Goal: Information Seeking & Learning: Learn about a topic

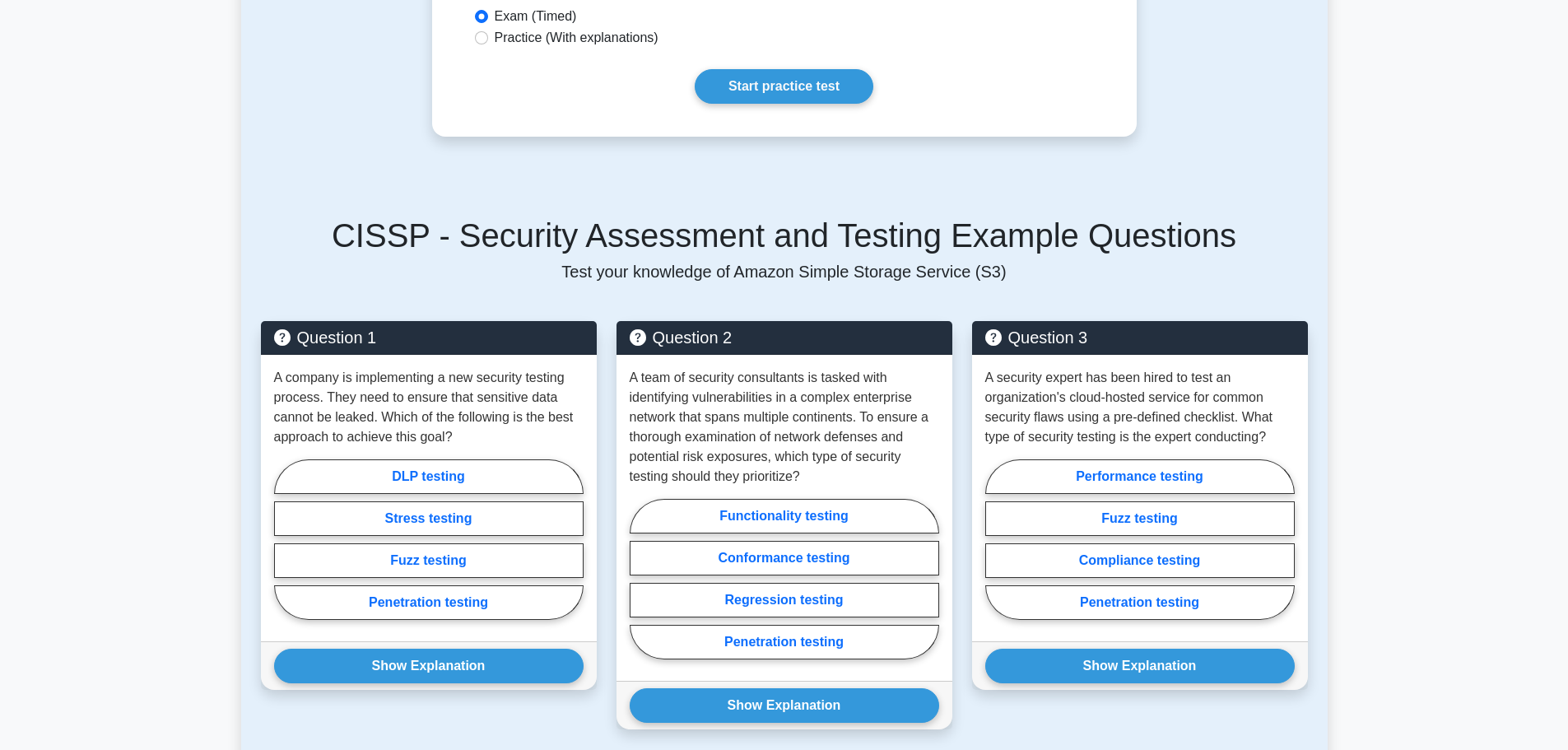
scroll to position [1071, 0]
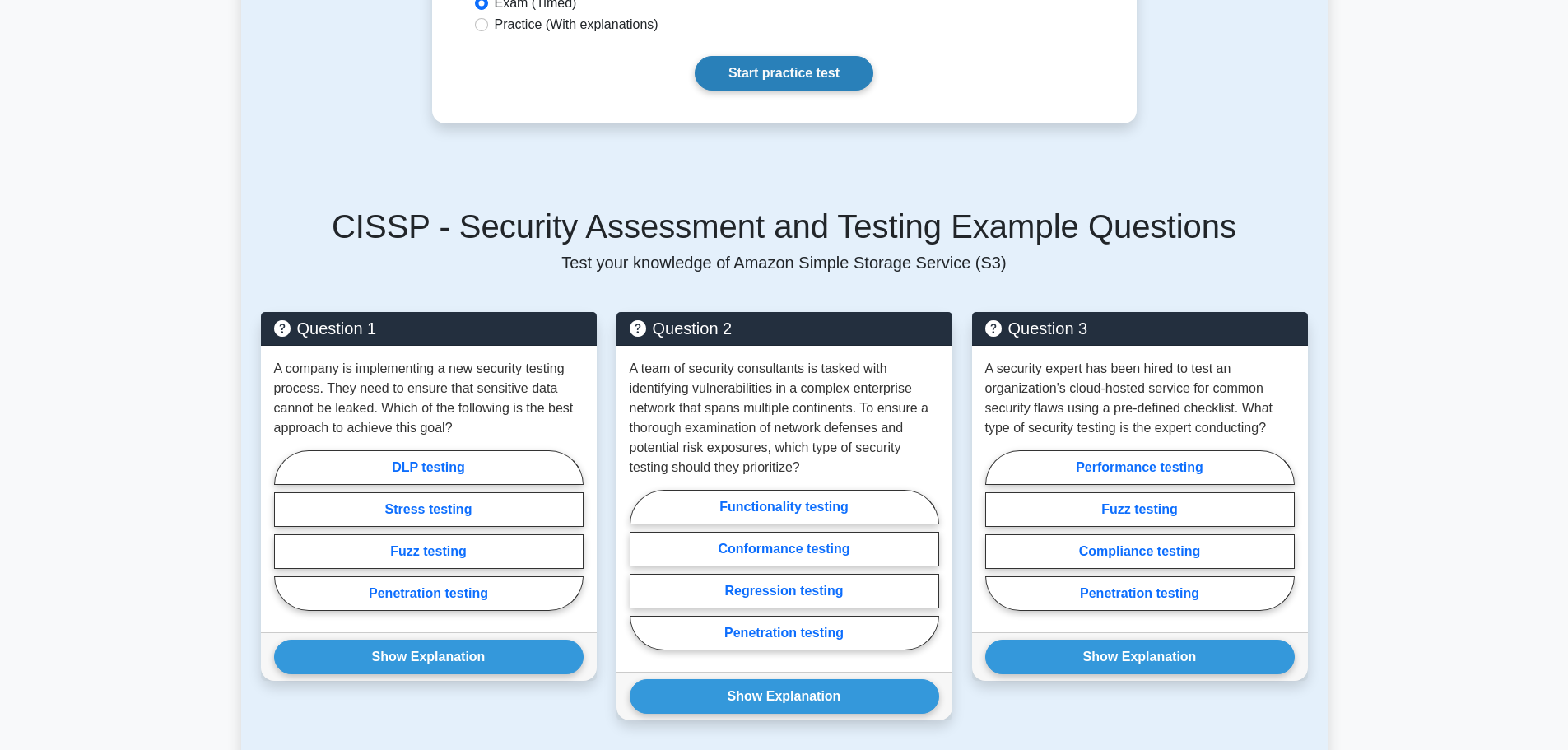
click at [824, 90] on link "Start practice test" at bounding box center [784, 73] width 179 height 35
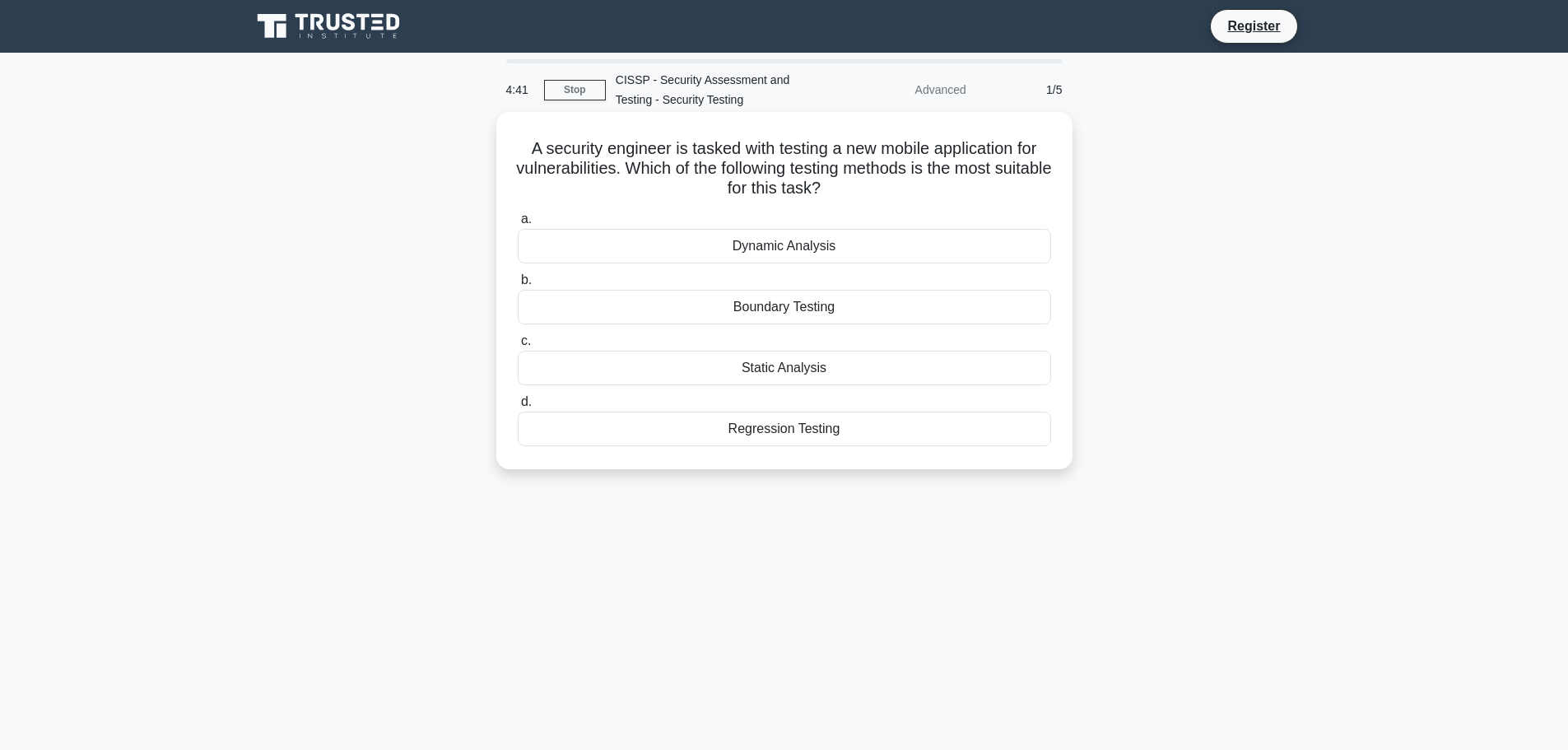
click at [729, 432] on div "Regression Testing" at bounding box center [785, 429] width 533 height 35
click at [518, 408] on input "d. Regression Testing" at bounding box center [518, 401] width 0 height 10
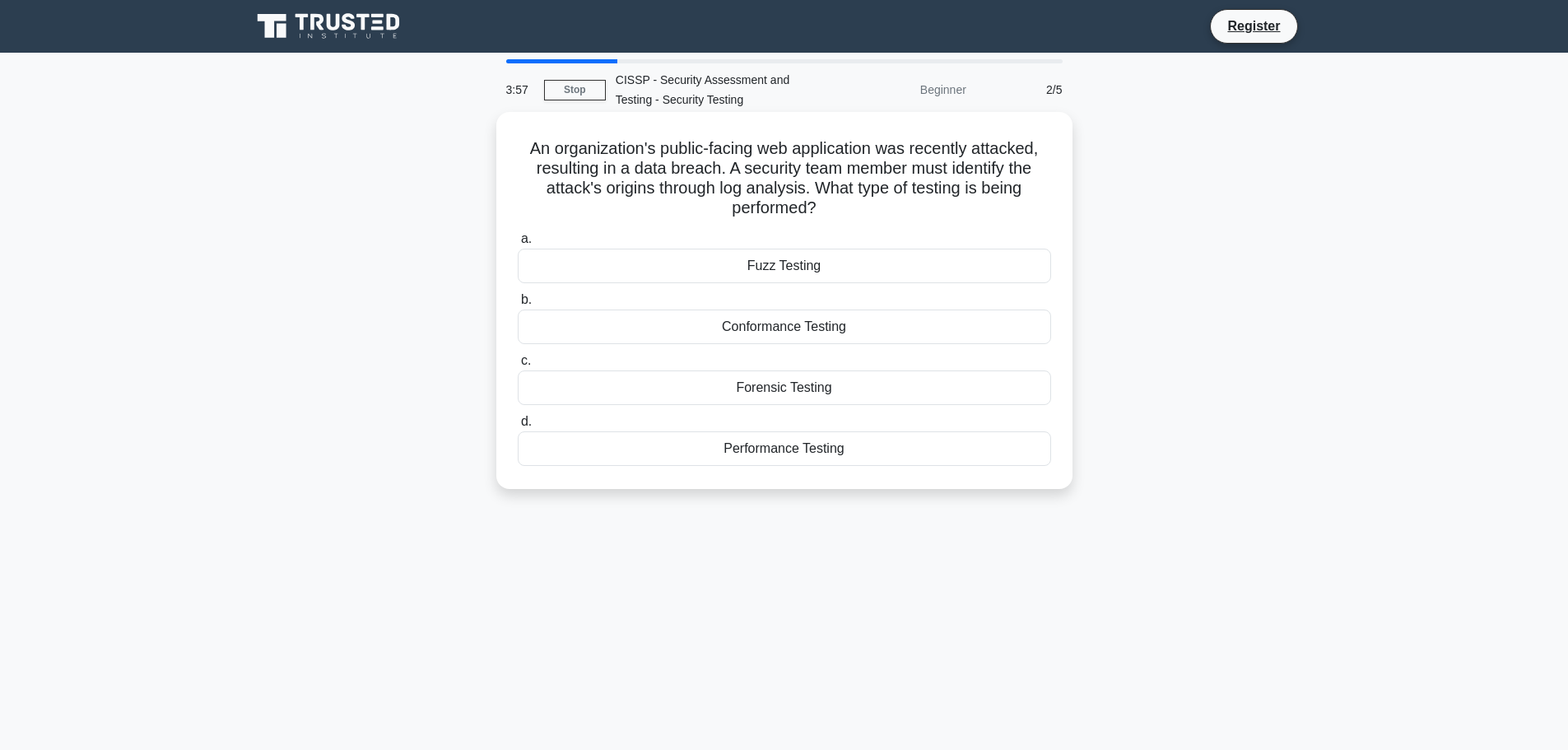
click at [725, 267] on div "Fuzz Testing" at bounding box center [785, 266] width 533 height 35
click at [518, 245] on input "a. Fuzz Testing" at bounding box center [518, 238] width 0 height 10
click at [704, 328] on div "Scalability Testing" at bounding box center [785, 327] width 533 height 35
click at [518, 305] on input "b. Scalability Testing" at bounding box center [518, 300] width 0 height 10
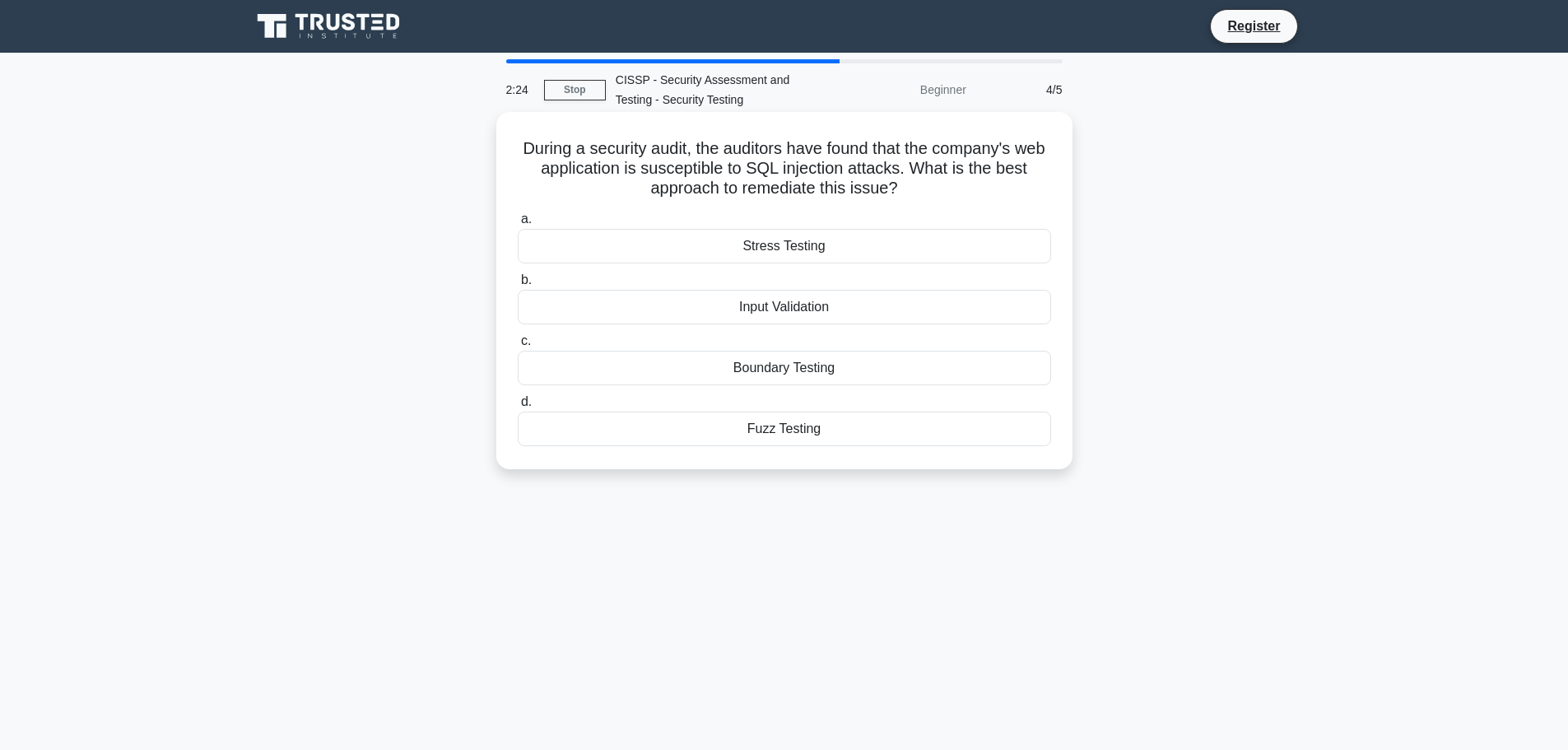
click at [756, 310] on div "Input Validation" at bounding box center [785, 307] width 533 height 35
click at [518, 285] on input "b. Input Validation" at bounding box center [518, 280] width 0 height 10
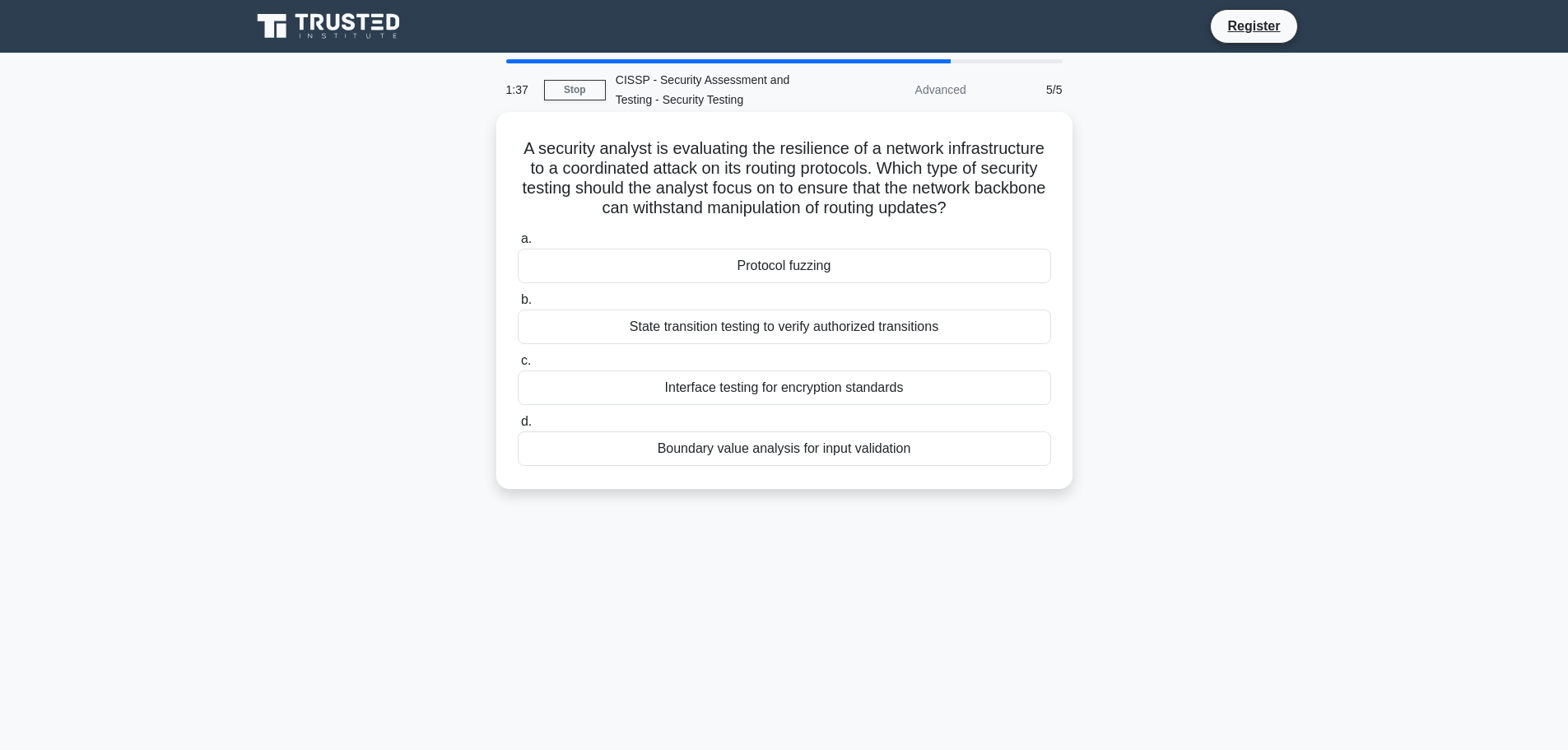
click at [744, 383] on div "Interface testing for encryption standards" at bounding box center [785, 387] width 533 height 35
click at [518, 367] on input "c. Interface testing for encryption standards" at bounding box center [518, 360] width 0 height 10
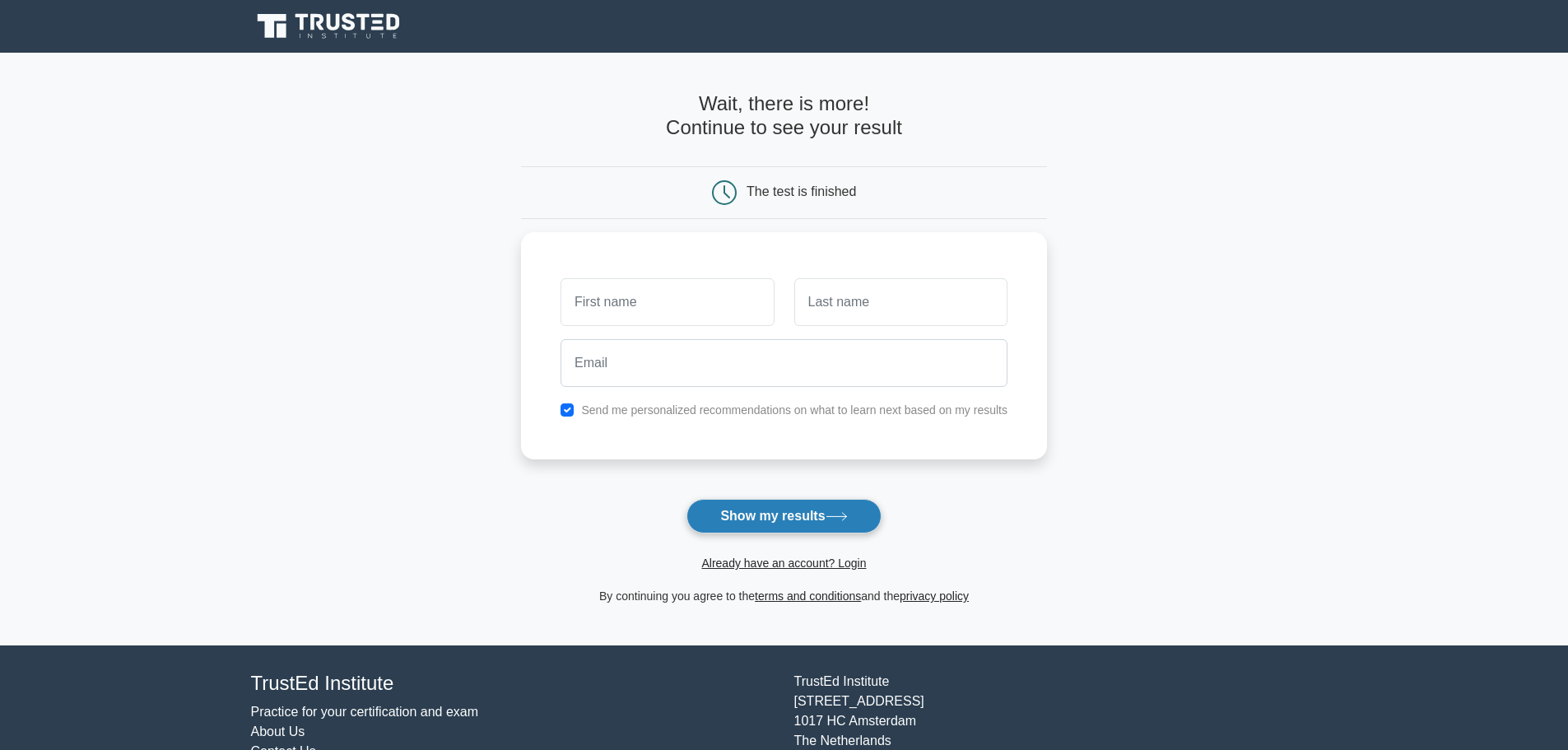
click at [730, 521] on button "Show my results" at bounding box center [784, 515] width 194 height 35
click at [675, 301] on input "text" at bounding box center [667, 298] width 213 height 48
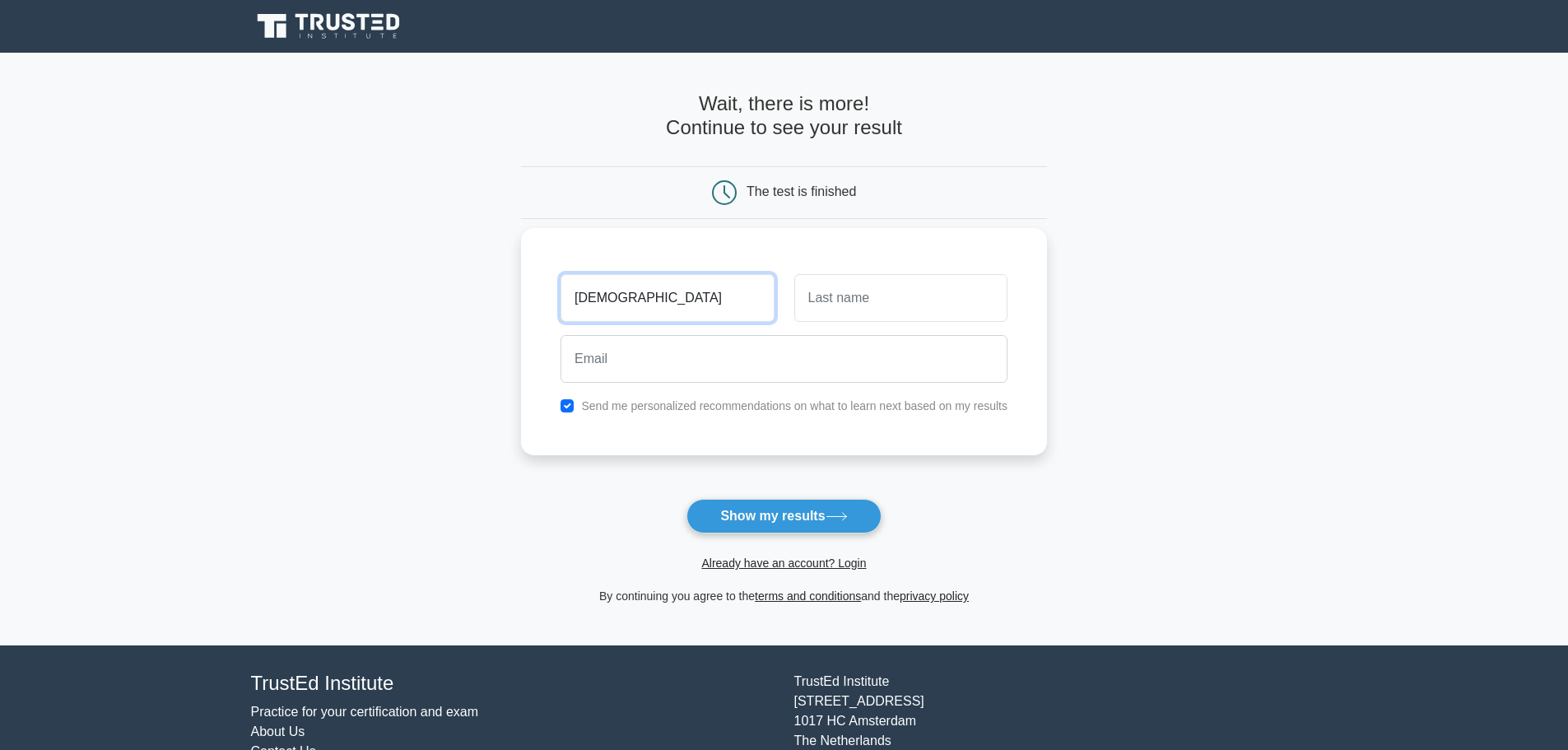
type input "[DEMOGRAPHIC_DATA]"
click at [845, 304] on input "text" at bounding box center [901, 298] width 213 height 48
type input "Eennuel"
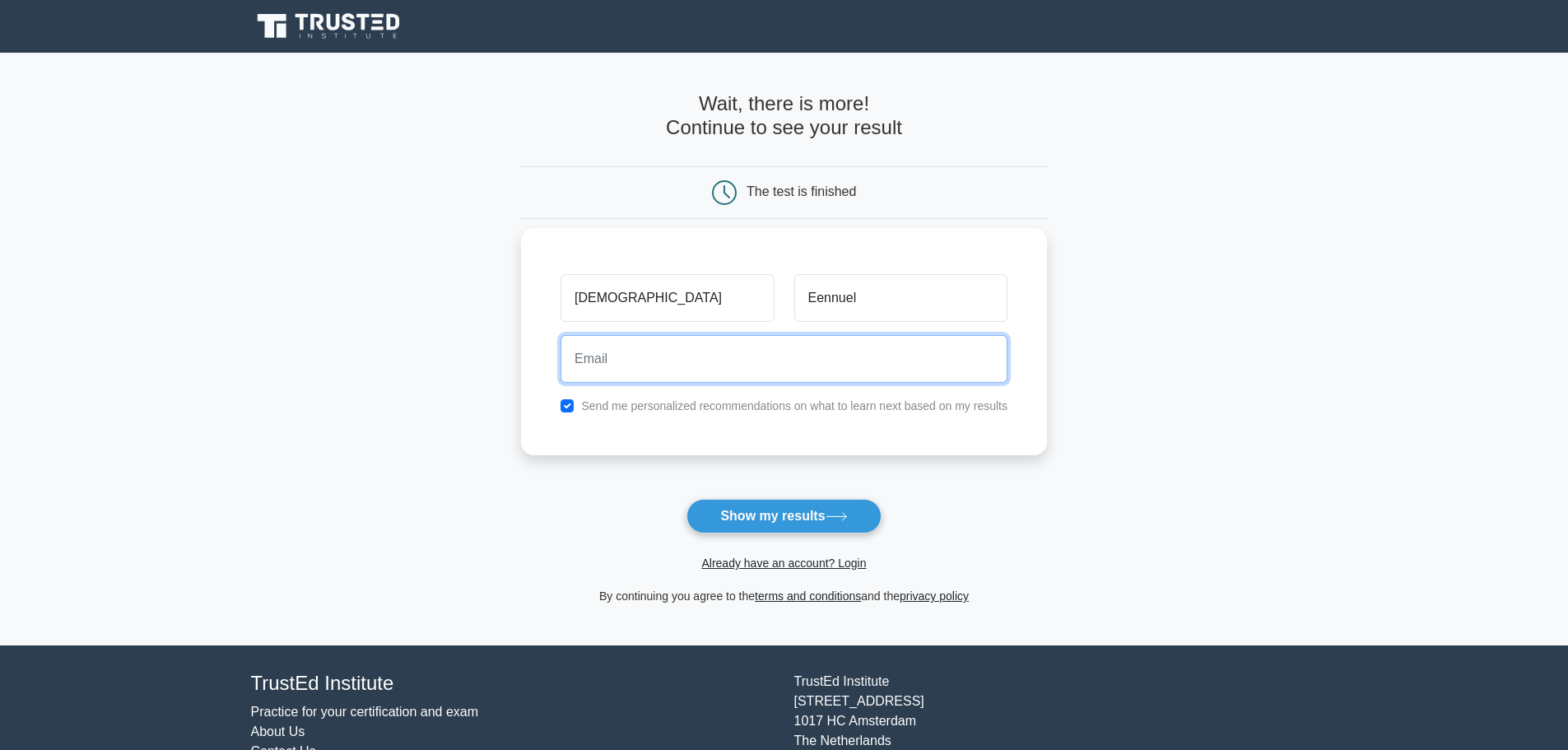
click at [801, 349] on input "email" at bounding box center [784, 359] width 447 height 48
type input "chidienuel@gmail.com"
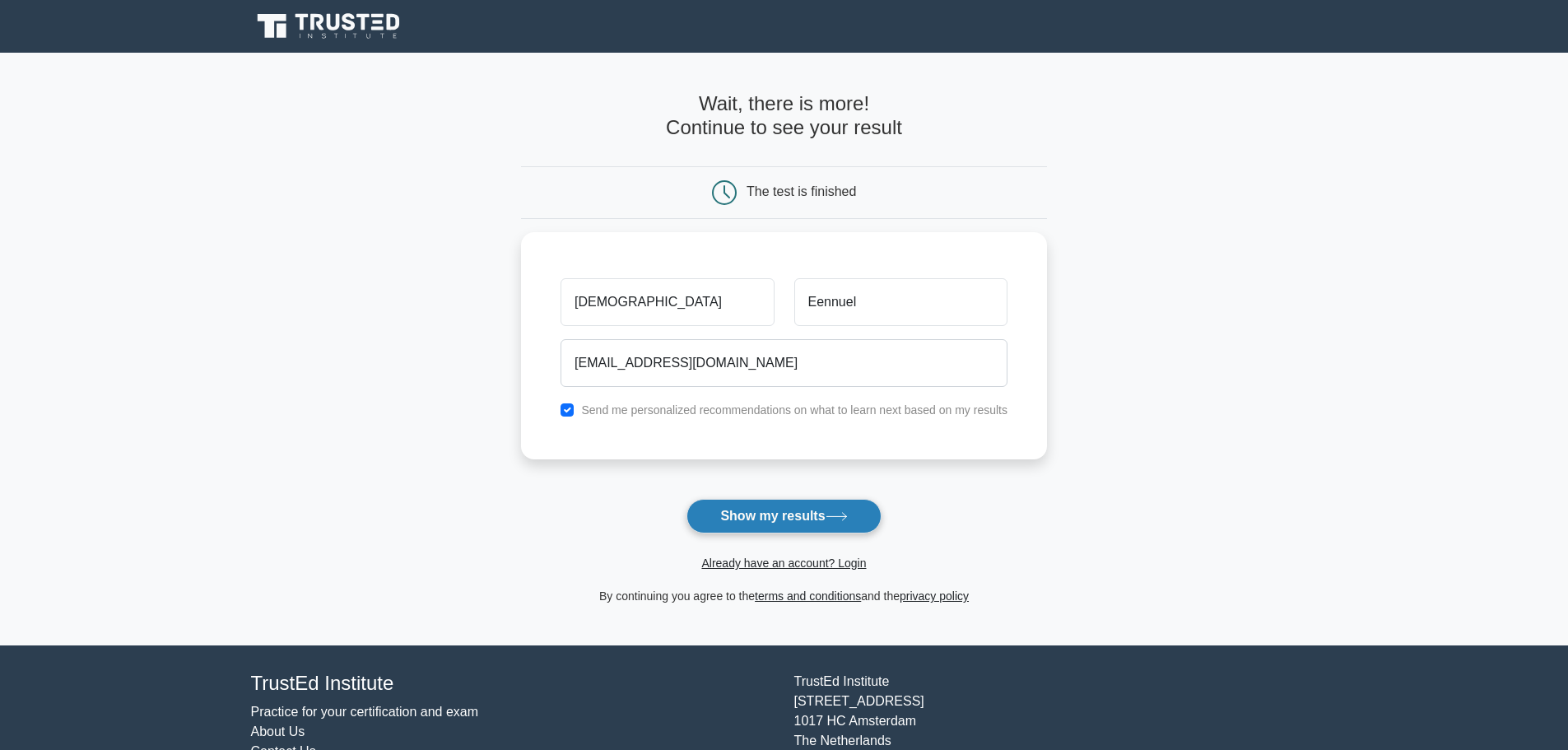
click at [795, 519] on button "Show my results" at bounding box center [784, 515] width 194 height 35
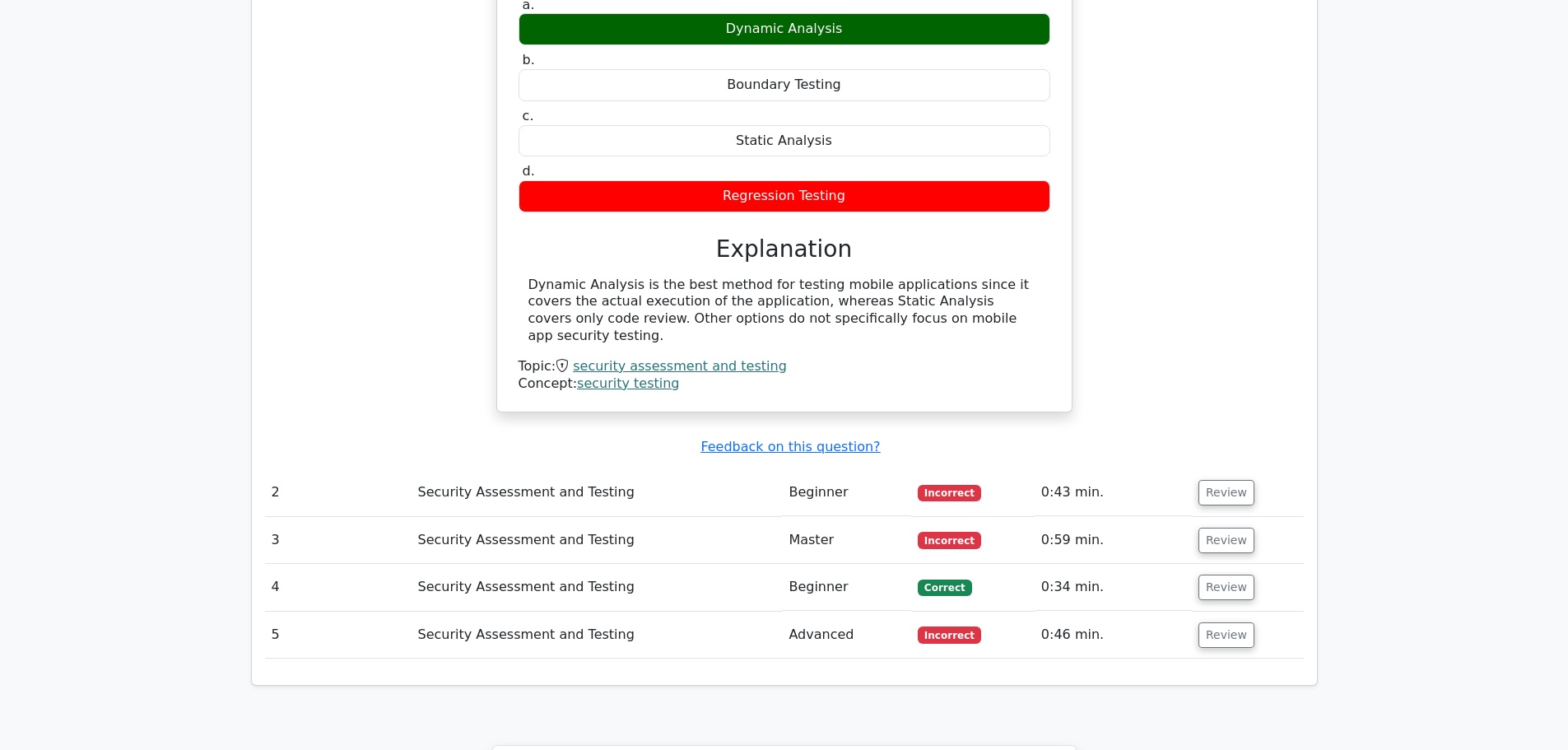
scroll to position [1443, 0]
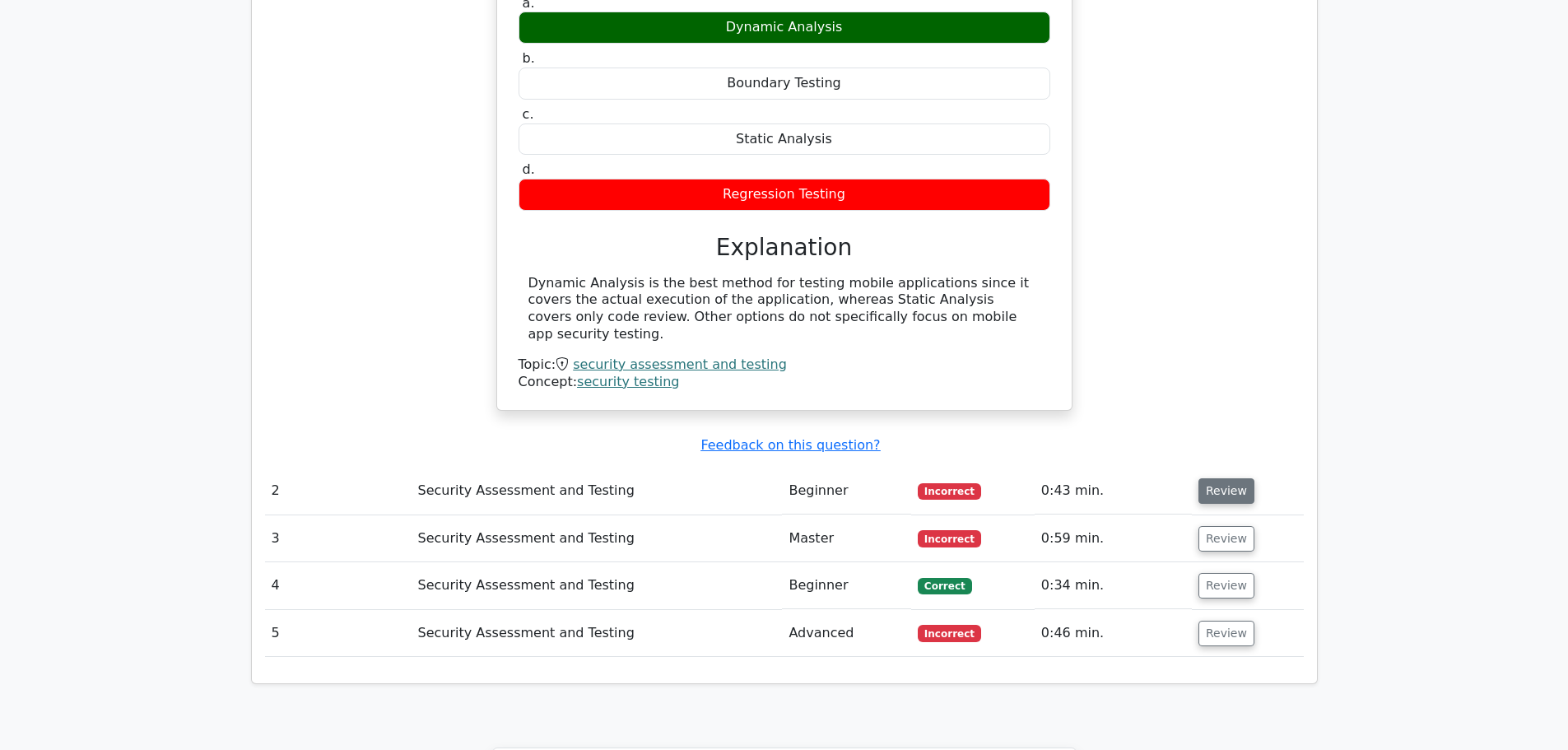
click at [1225, 479] on button "Review" at bounding box center [1226, 491] width 56 height 25
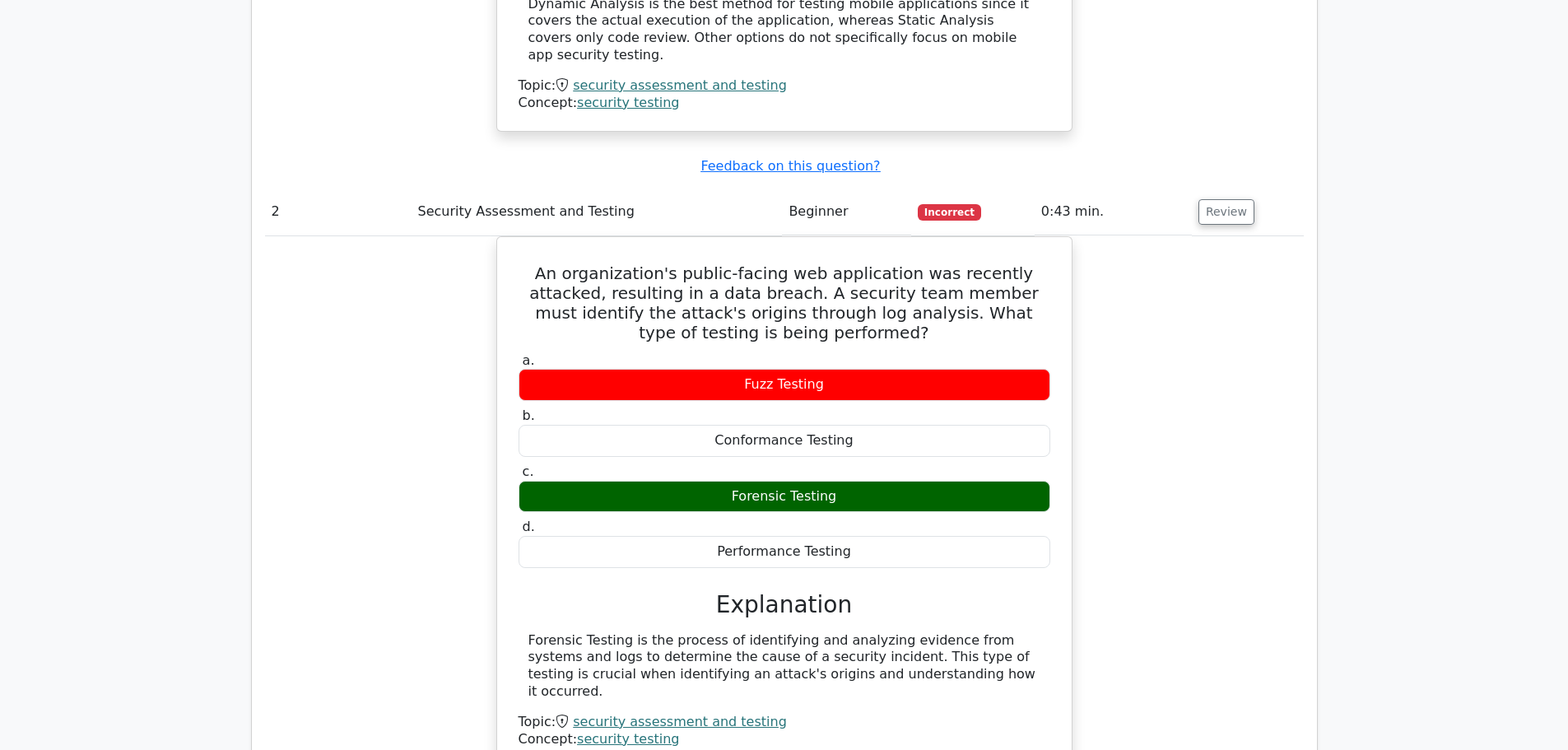
scroll to position [1715, 0]
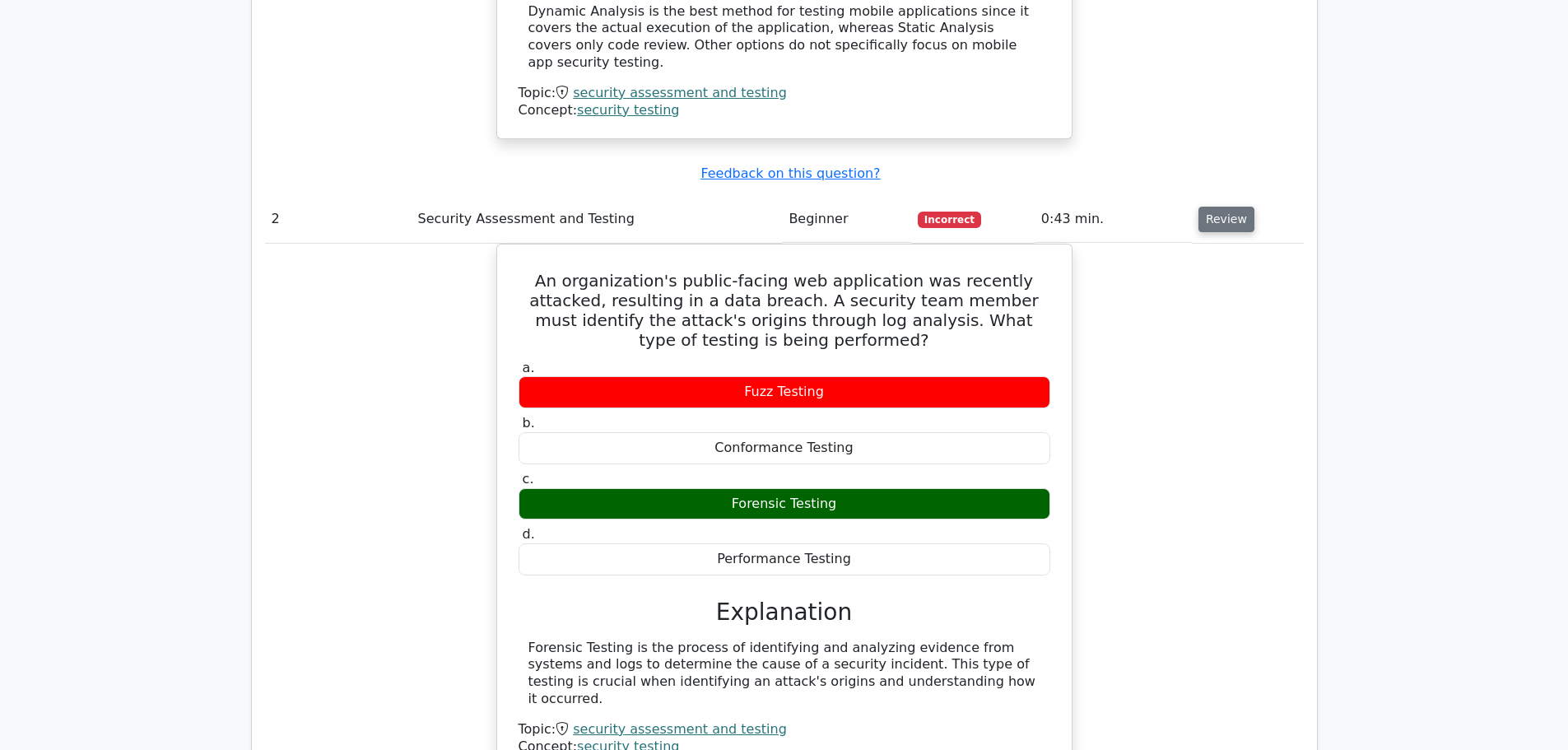
click at [1203, 206] on button "Review" at bounding box center [1226, 219] width 56 height 25
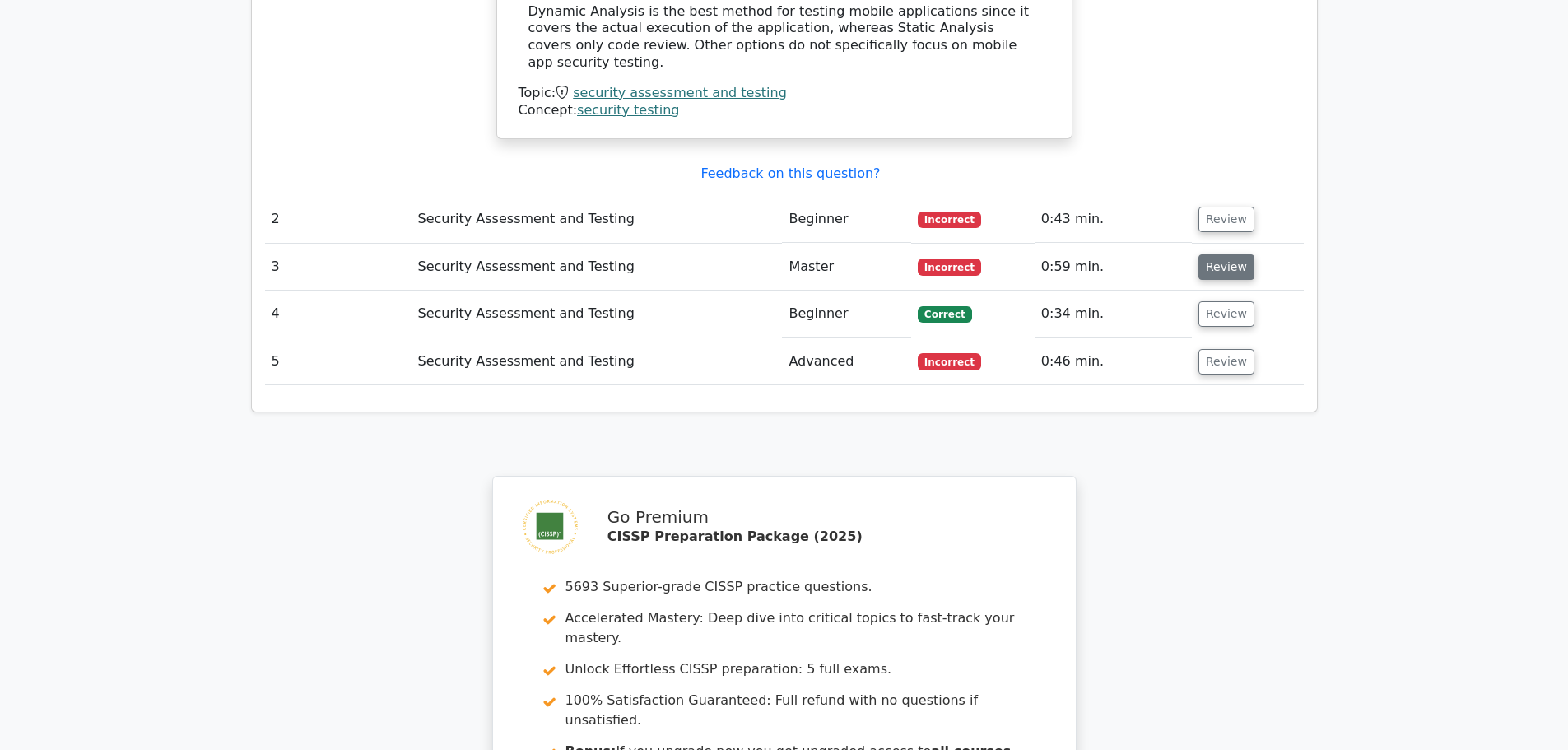
click at [1221, 254] on button "Review" at bounding box center [1226, 267] width 56 height 25
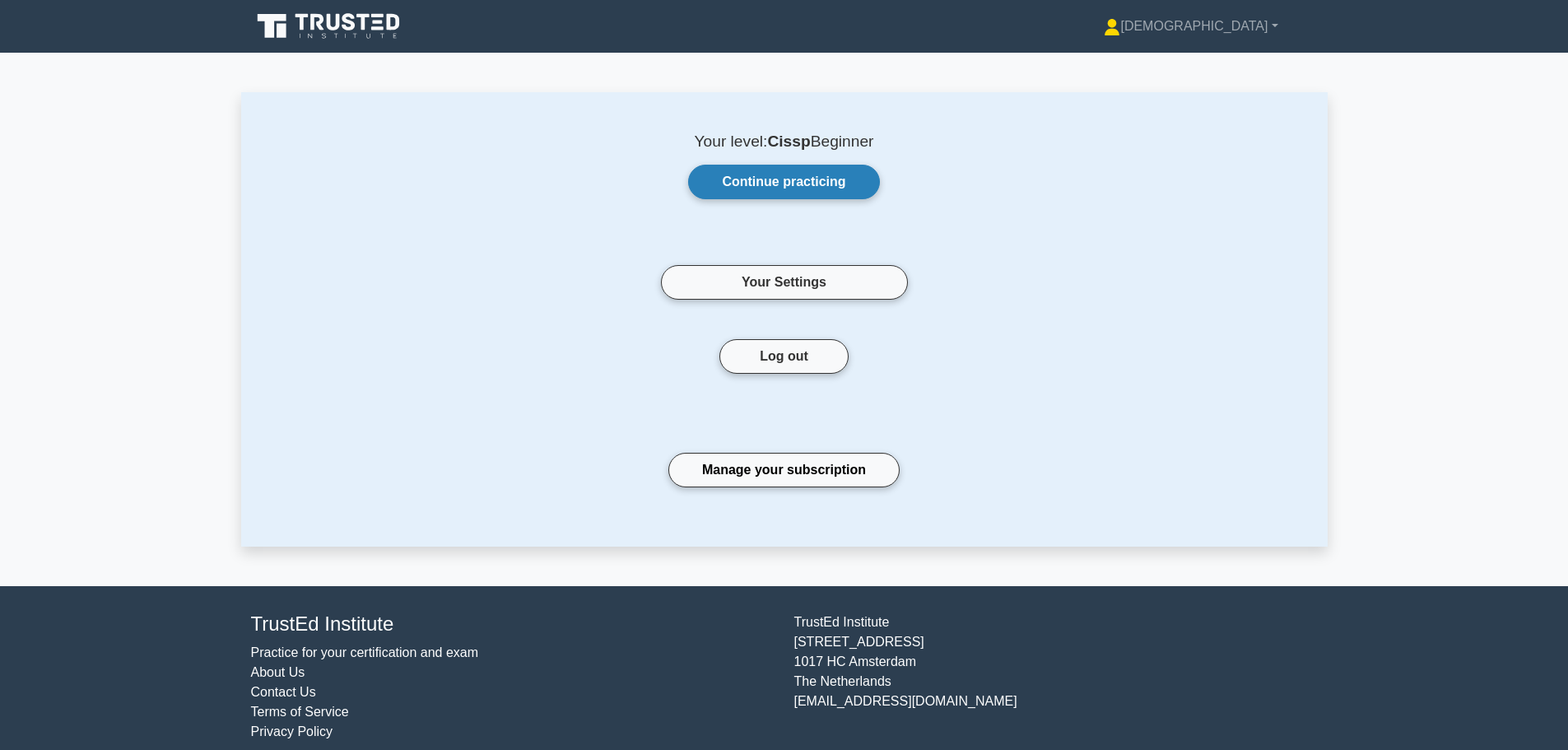
click at [773, 175] on link "Continue practicing" at bounding box center [783, 182] width 191 height 35
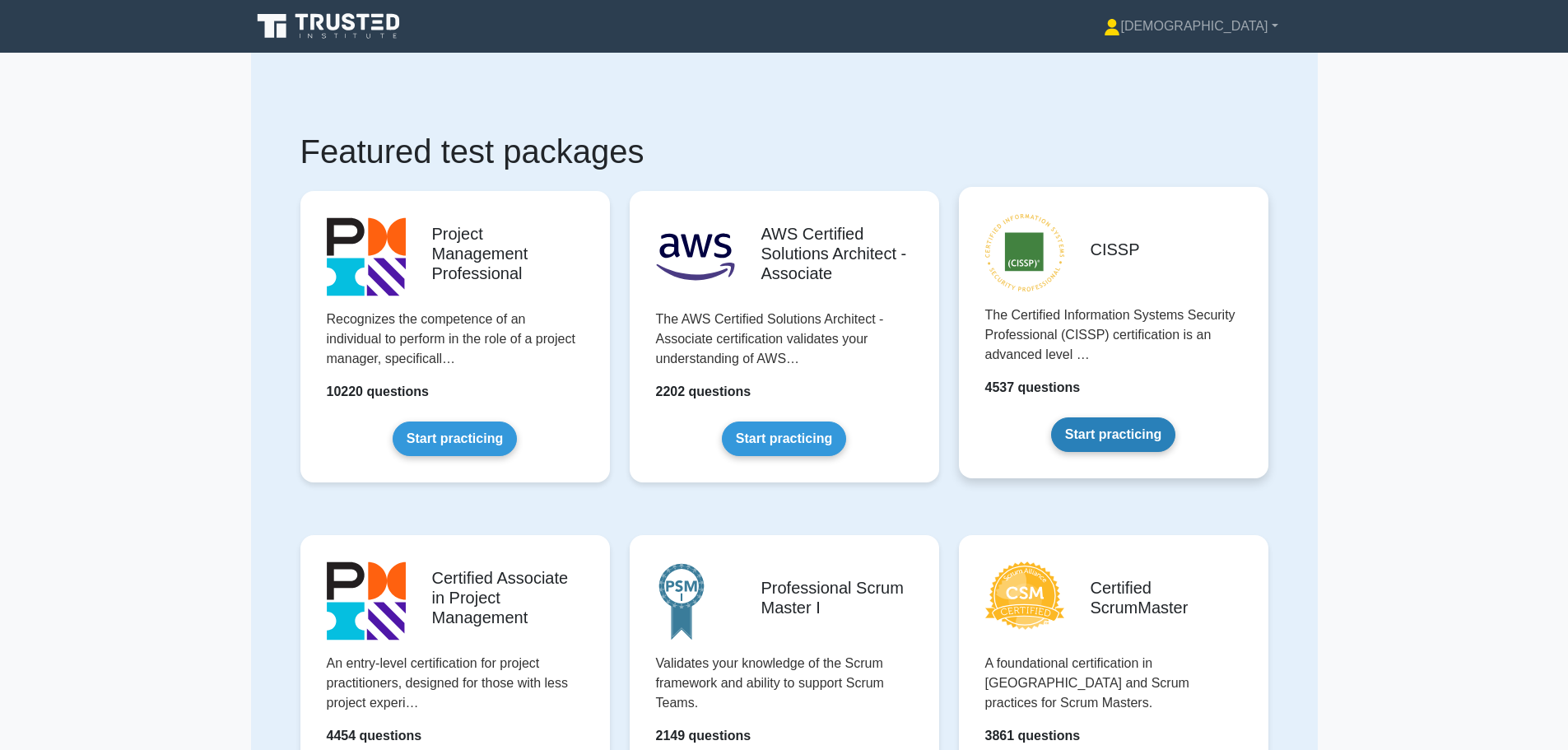
click at [1100, 430] on link "Start practicing" at bounding box center [1114, 434] width 124 height 35
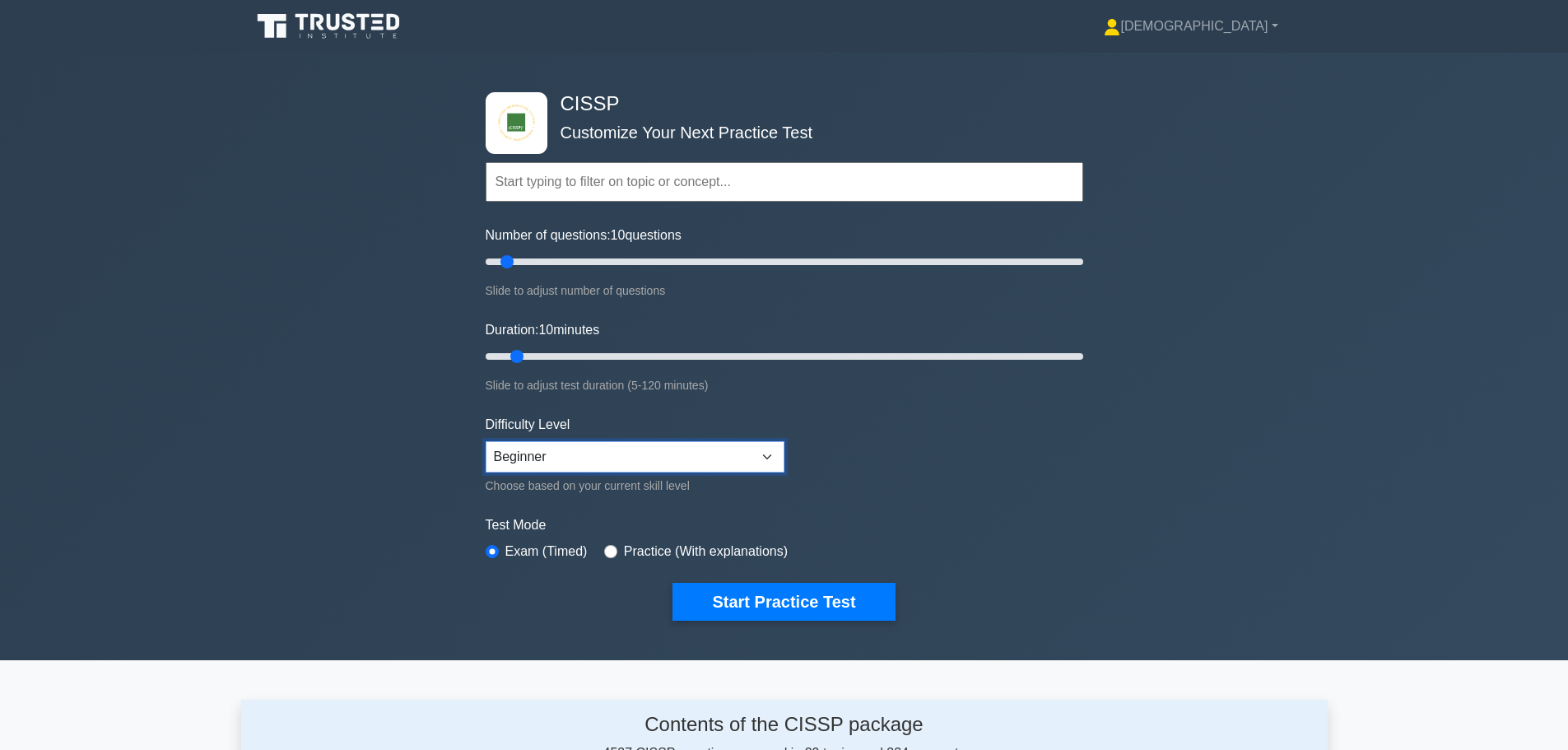
click at [768, 455] on select "Beginner Intermediate Expert" at bounding box center [635, 456] width 299 height 31
select select "intermediate"
click at [486, 441] on select "Beginner Intermediate Expert" at bounding box center [635, 456] width 299 height 31
click at [604, 551] on input "radio" at bounding box center [611, 551] width 13 height 13
radio input "true"
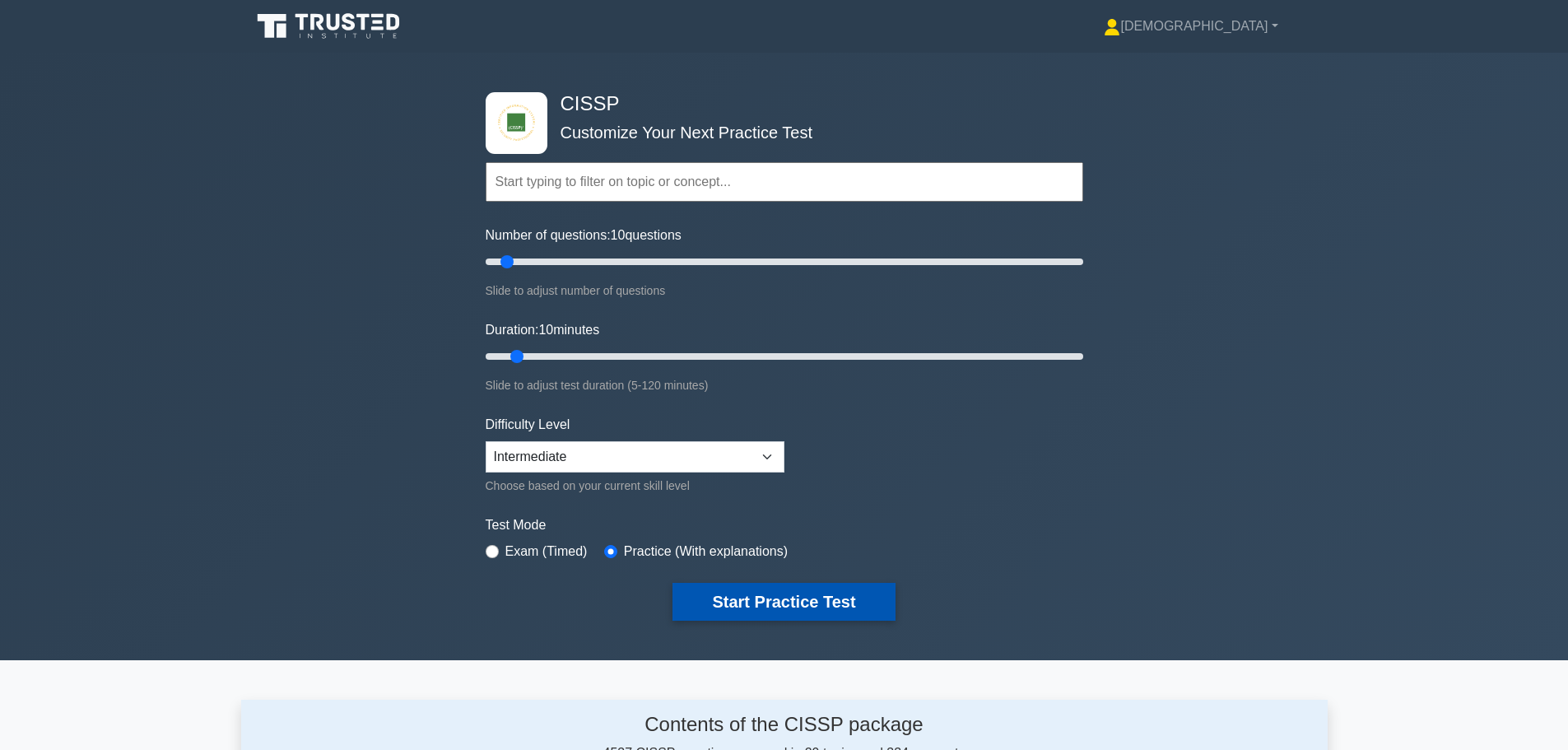
click at [760, 601] on button "Start Practice Test" at bounding box center [784, 602] width 222 height 38
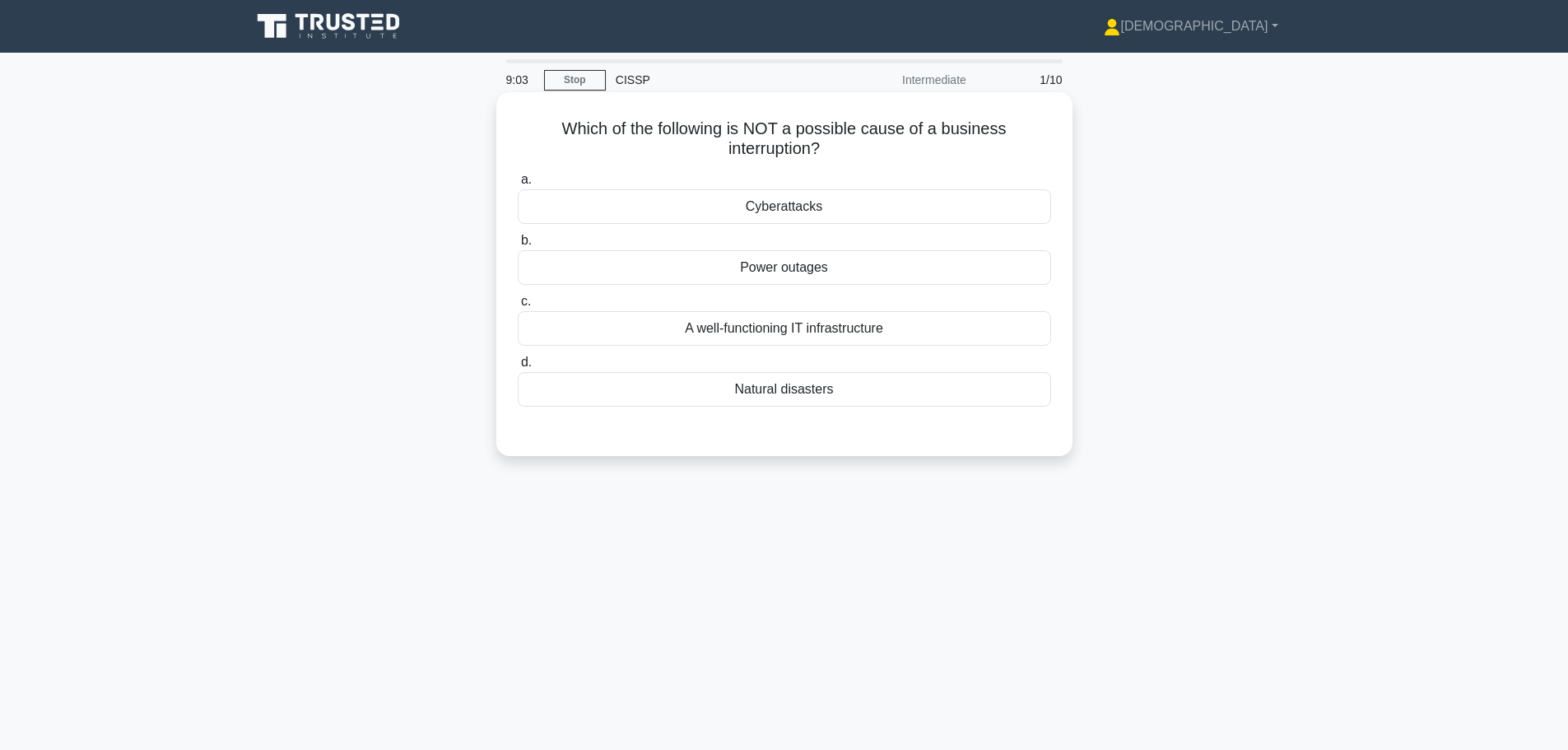
click at [779, 332] on div "A well-functioning IT infrastructure" at bounding box center [785, 328] width 533 height 35
click at [518, 307] on input "c. A well-functioning IT infrastructure" at bounding box center [518, 302] width 0 height 10
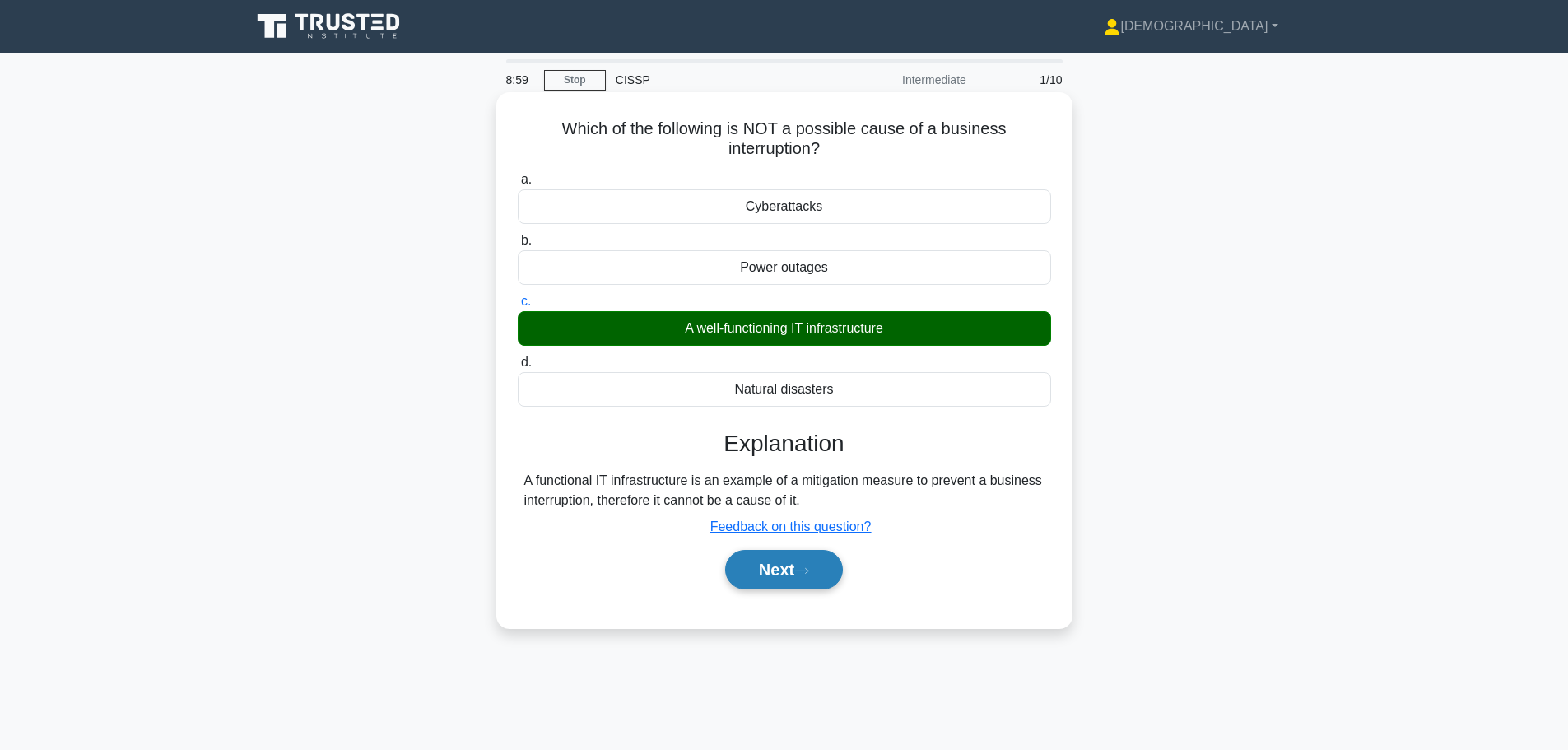
click at [760, 571] on button "Next" at bounding box center [784, 570] width 118 height 40
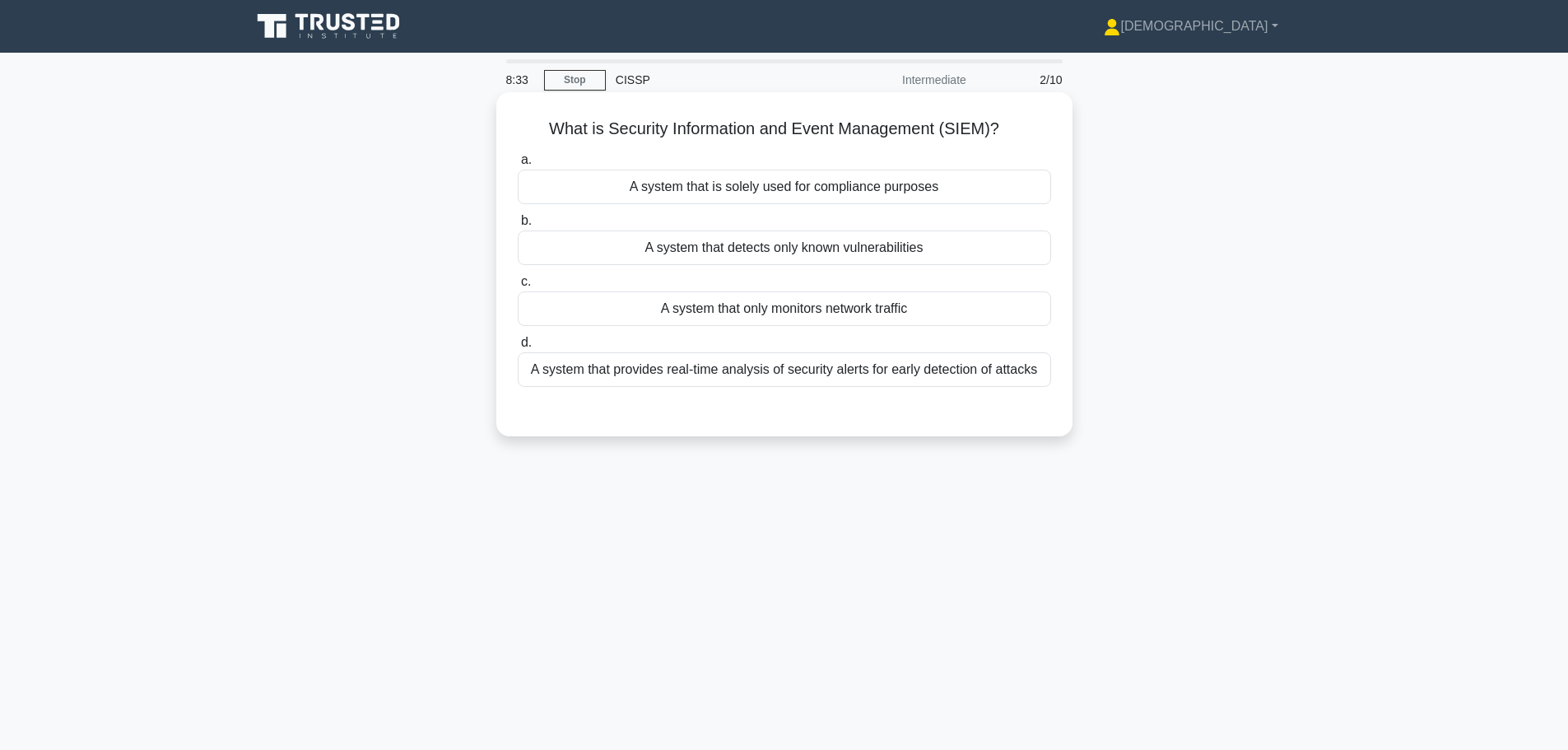
click at [661, 375] on div "A system that provides real-time analysis of security alerts for early detectio…" at bounding box center [785, 369] width 533 height 35
click at [518, 349] on input "d. A system that provides real-time analysis of security alerts for early detec…" at bounding box center [518, 342] width 0 height 10
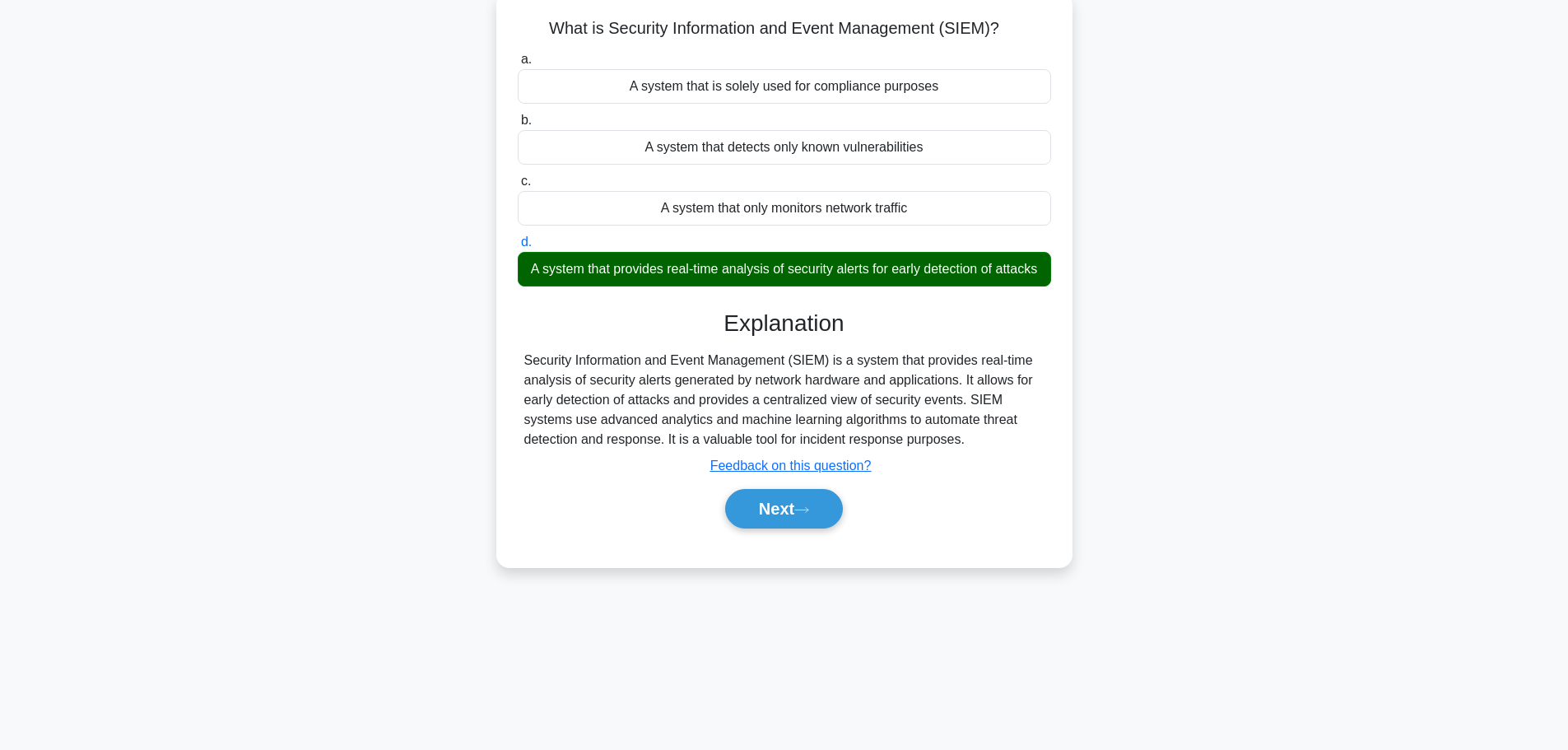
scroll to position [86, 0]
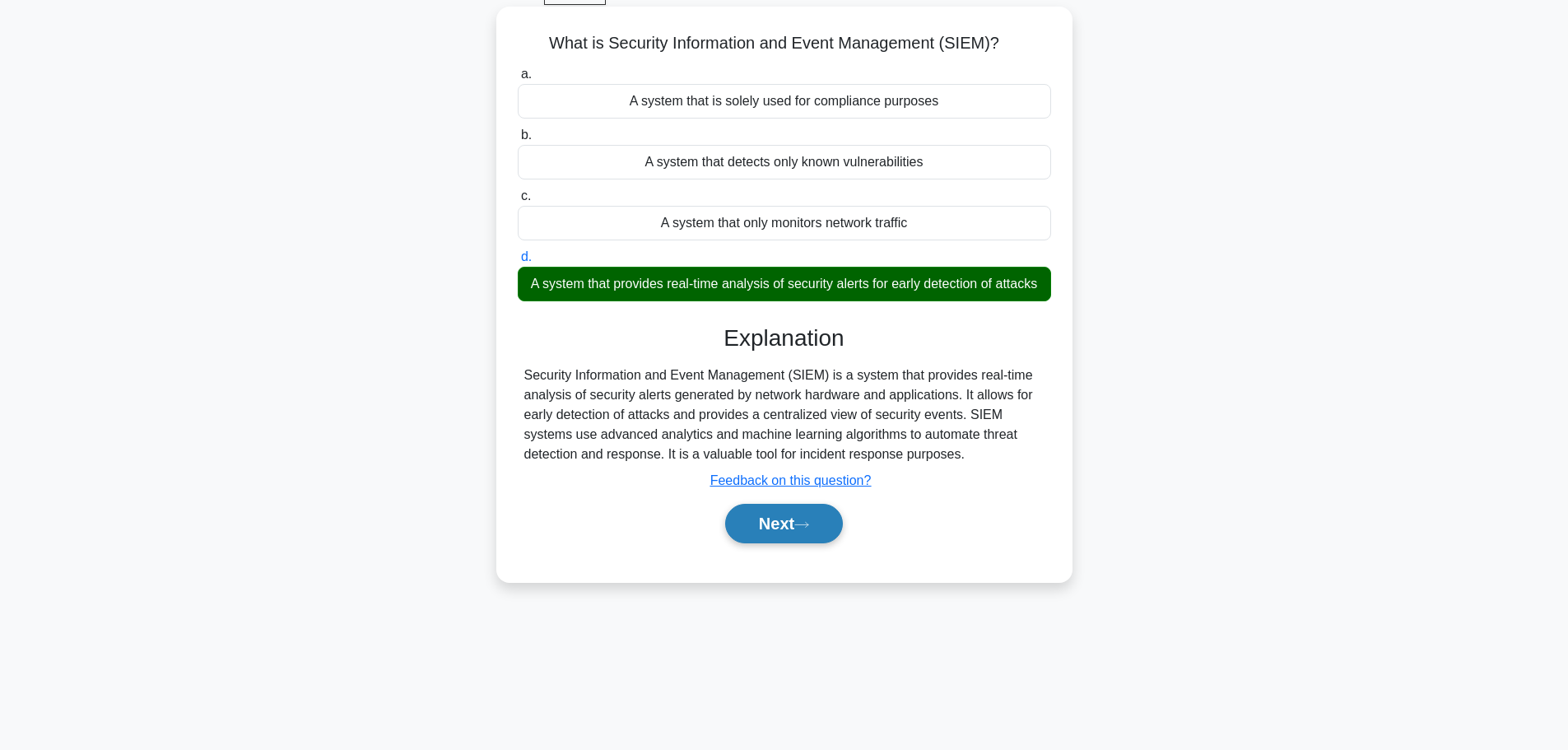
click at [746, 544] on button "Next" at bounding box center [784, 524] width 118 height 40
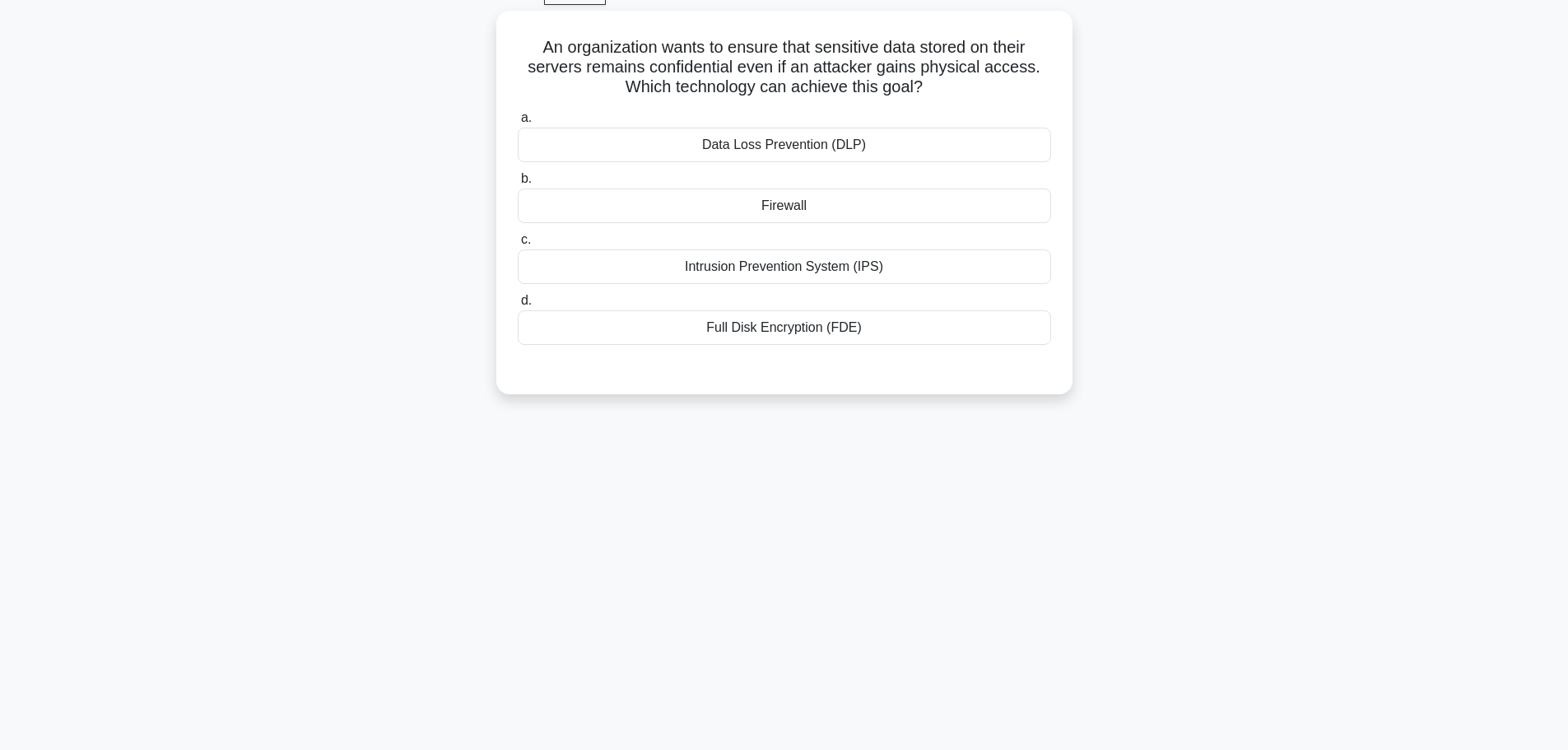
scroll to position [0, 0]
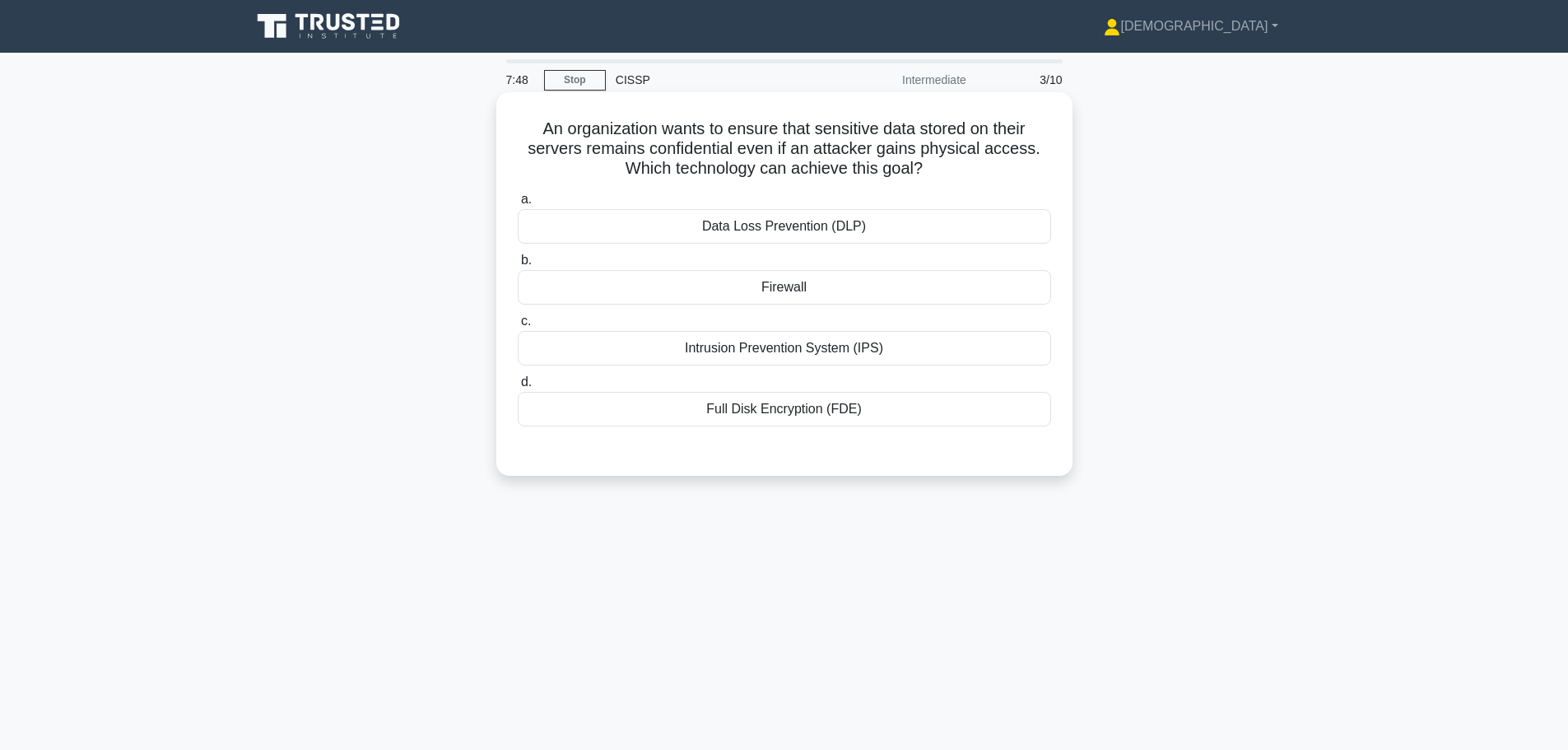
click at [736, 411] on div "Full Disk Encryption (FDE)" at bounding box center [785, 409] width 533 height 35
click at [518, 388] on input "d. Full Disk Encryption (FDE)" at bounding box center [518, 382] width 0 height 10
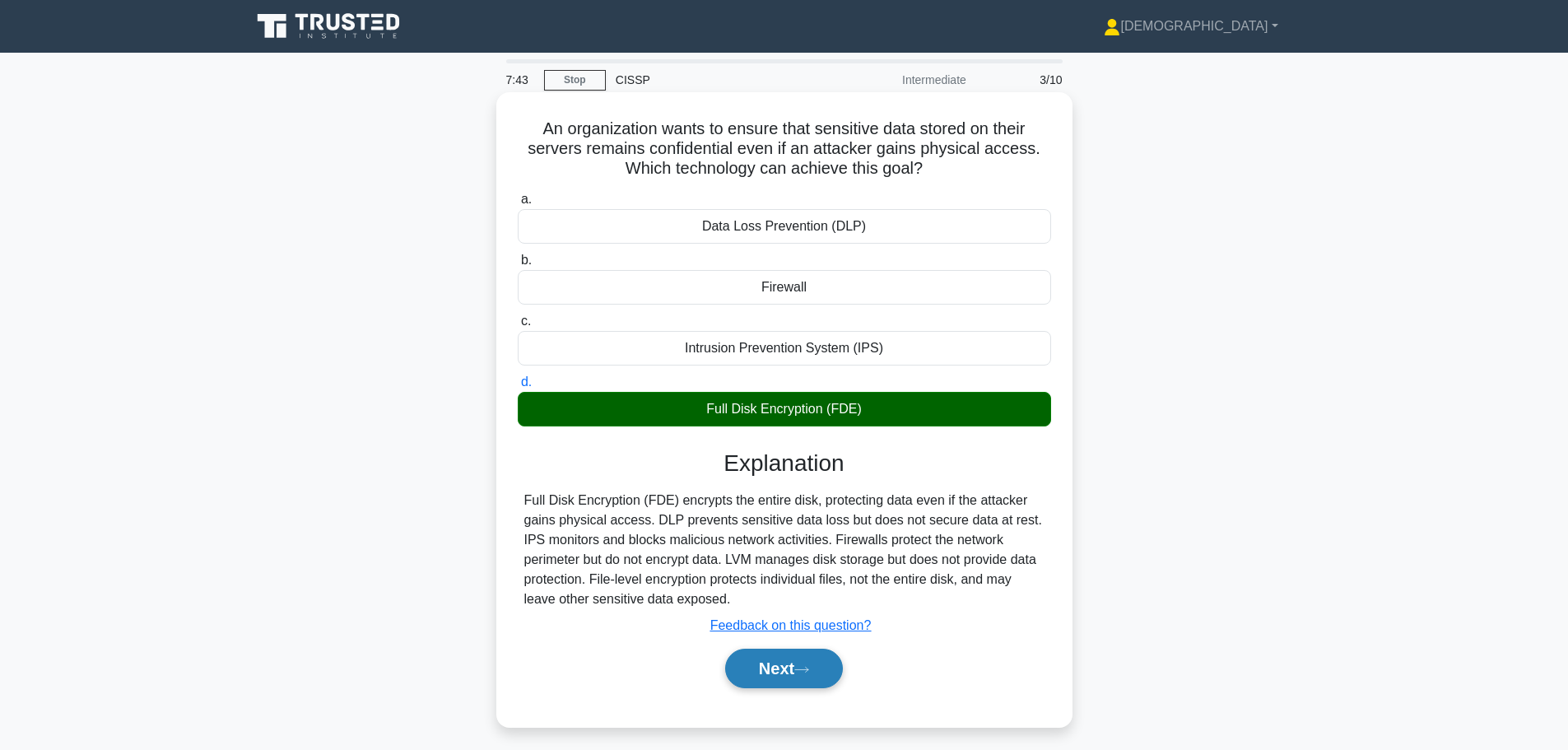
click at [779, 670] on button "Next" at bounding box center [784, 669] width 118 height 40
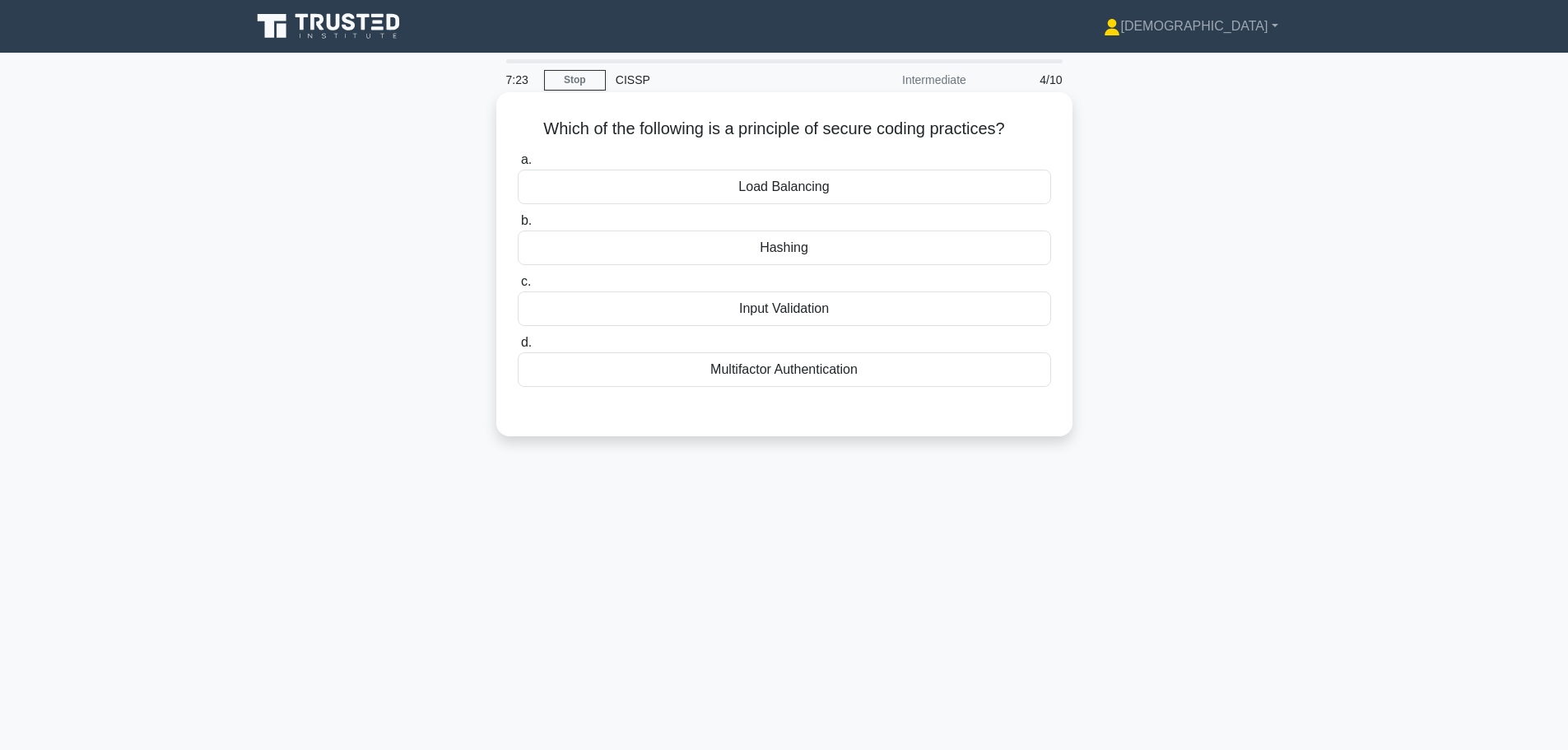
click at [727, 308] on div "Input Validation" at bounding box center [785, 308] width 533 height 35
click at [518, 287] on input "c. Input Validation" at bounding box center [518, 282] width 0 height 10
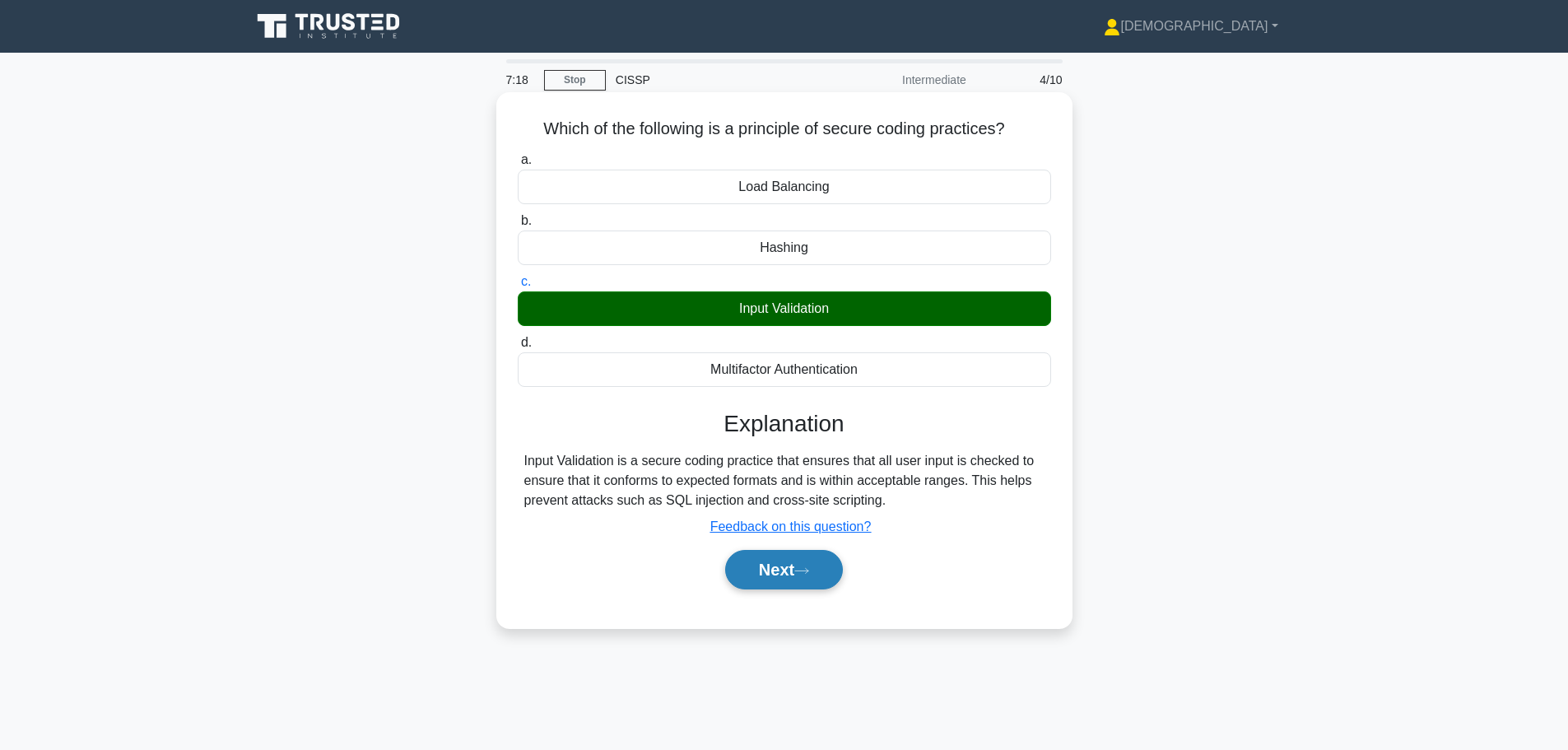
click at [801, 568] on icon at bounding box center [802, 571] width 15 height 9
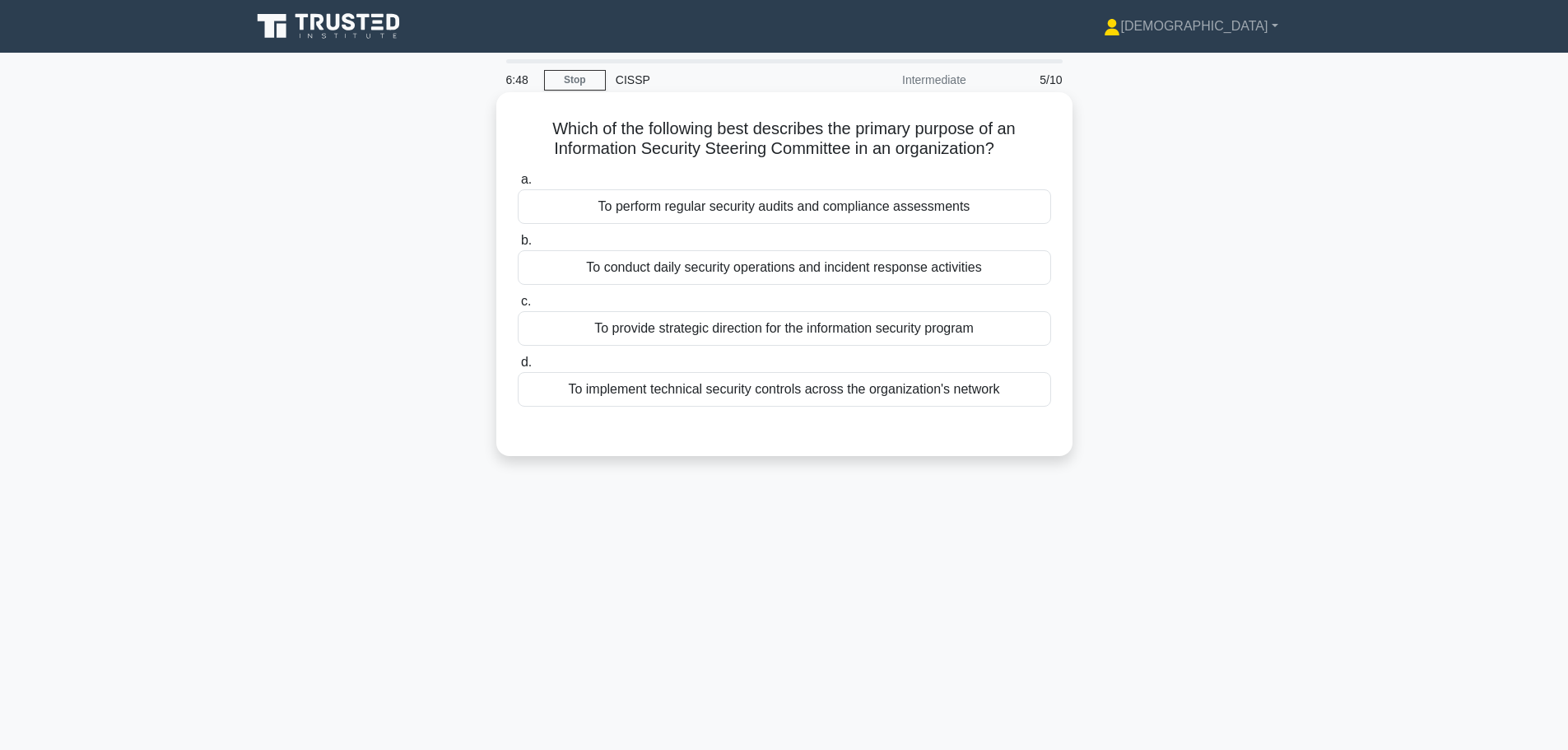
click at [848, 331] on div "To provide strategic direction for the information security program" at bounding box center [785, 328] width 533 height 35
click at [518, 307] on input "c. To provide strategic direction for the information security program" at bounding box center [518, 302] width 0 height 10
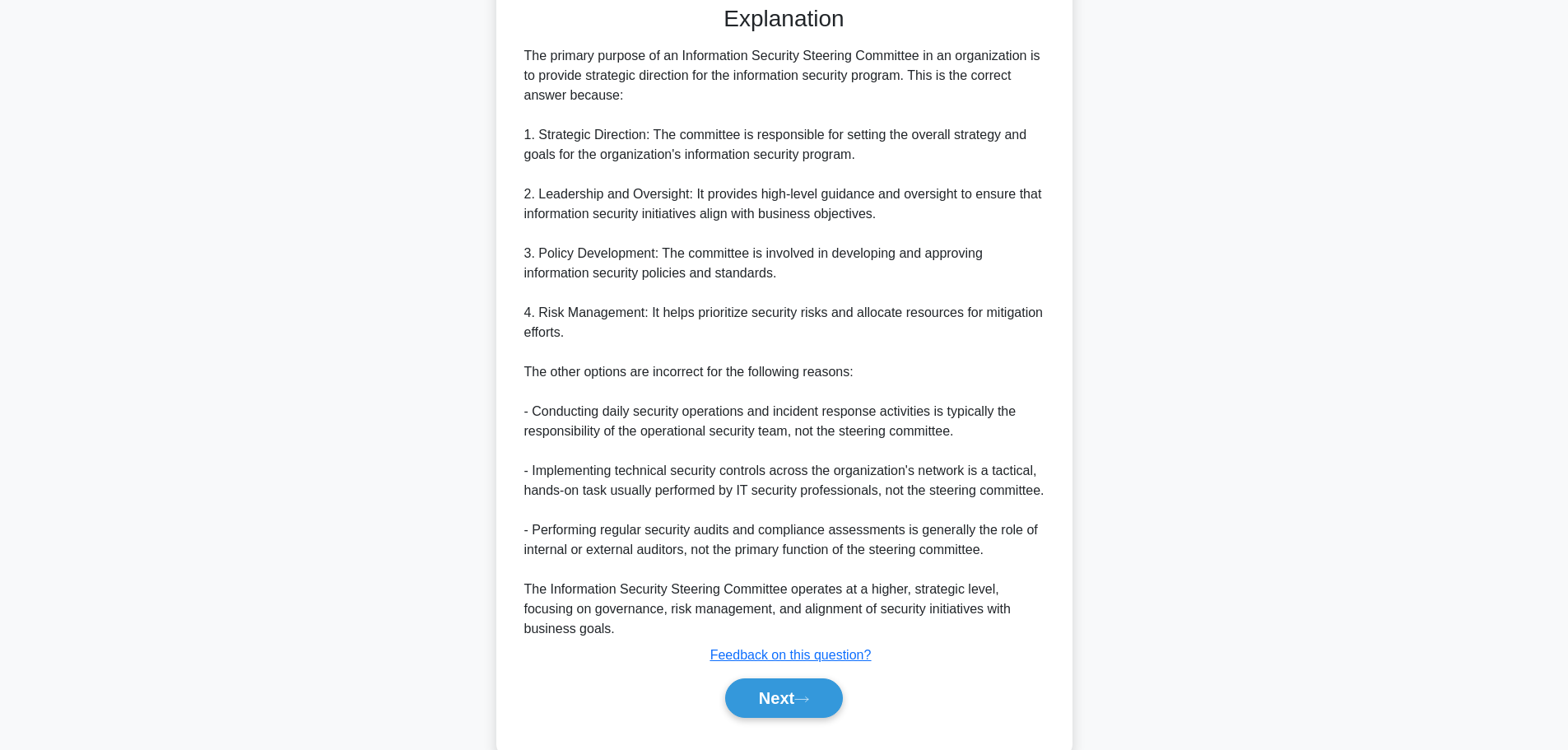
scroll to position [464, 0]
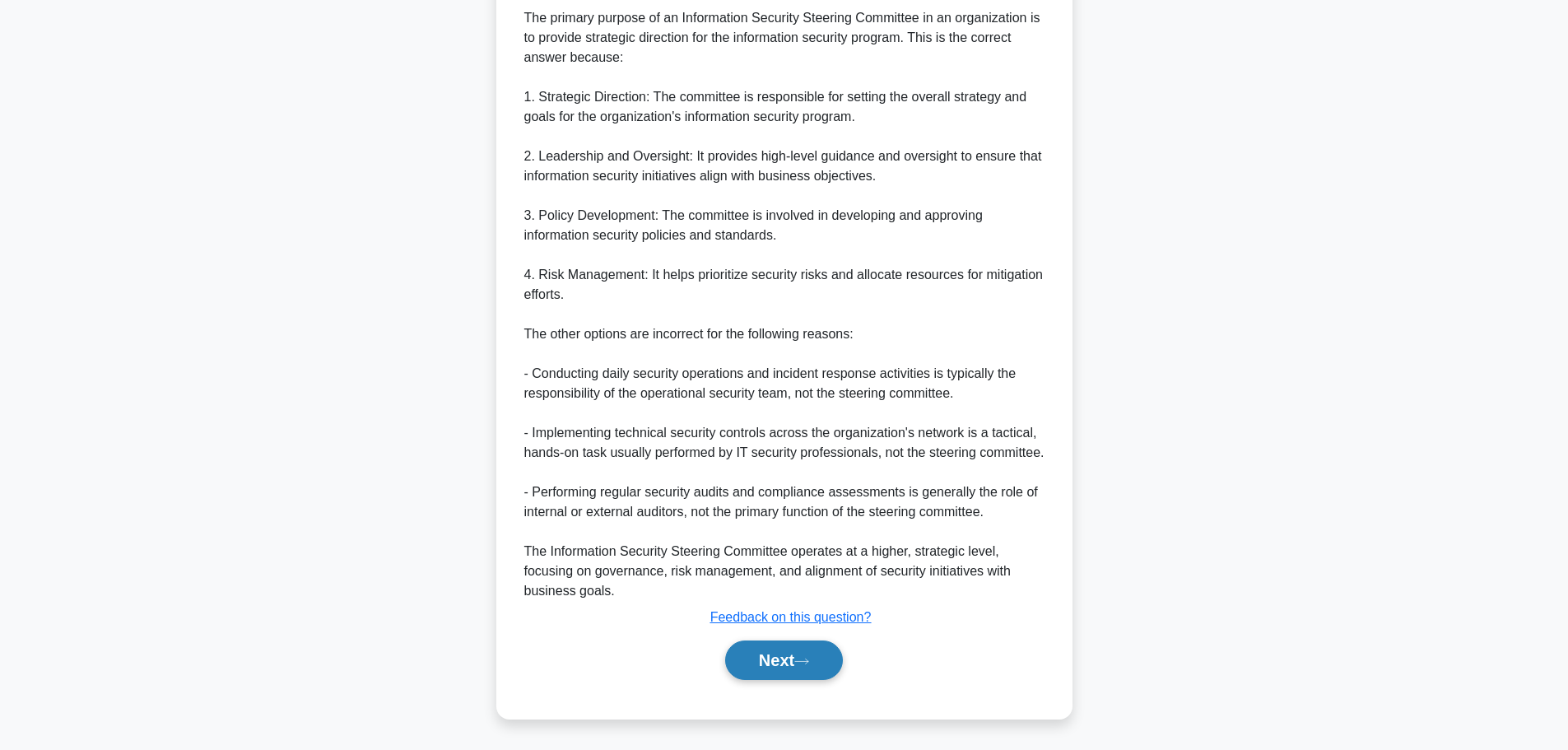
click at [753, 675] on button "Next" at bounding box center [784, 660] width 118 height 40
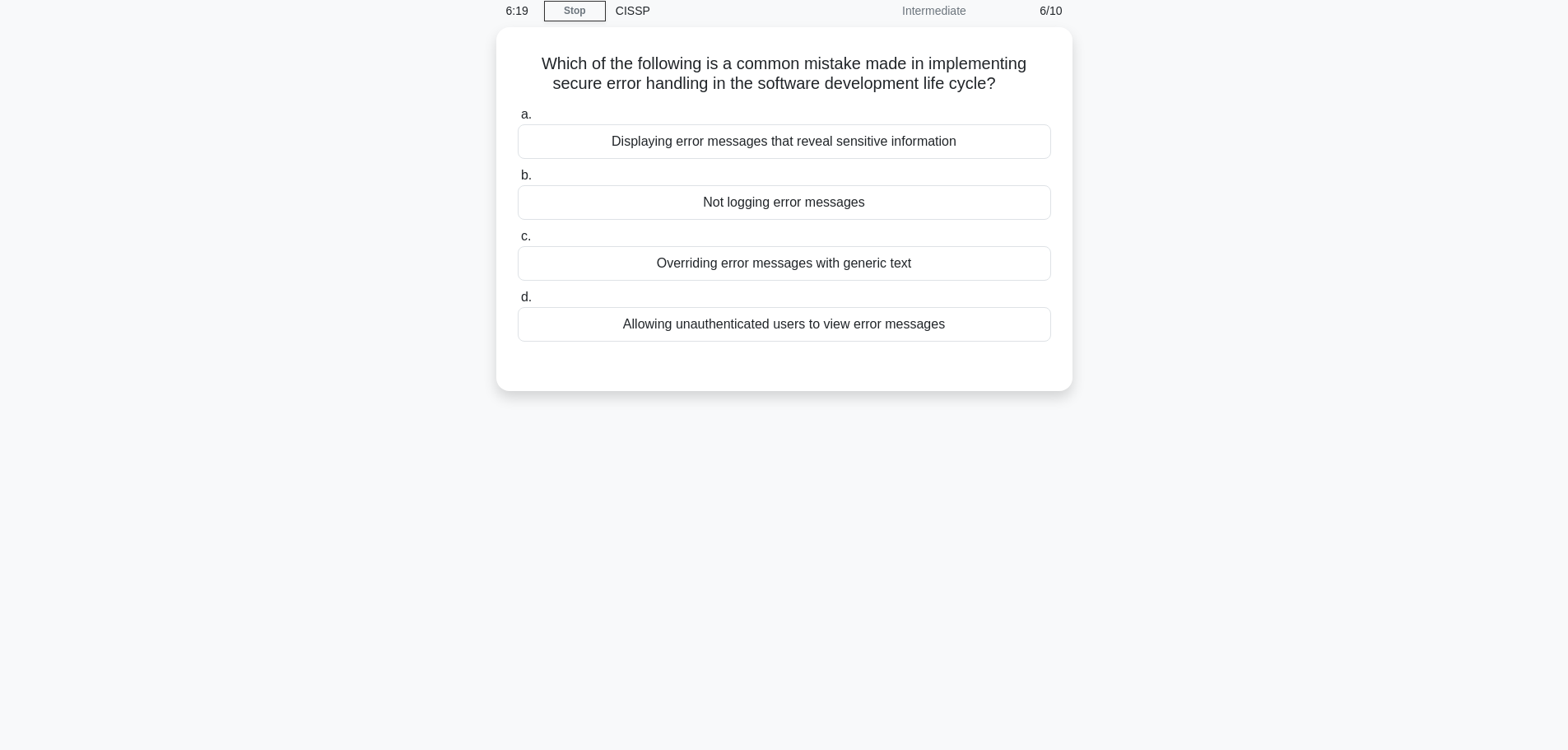
scroll to position [0, 0]
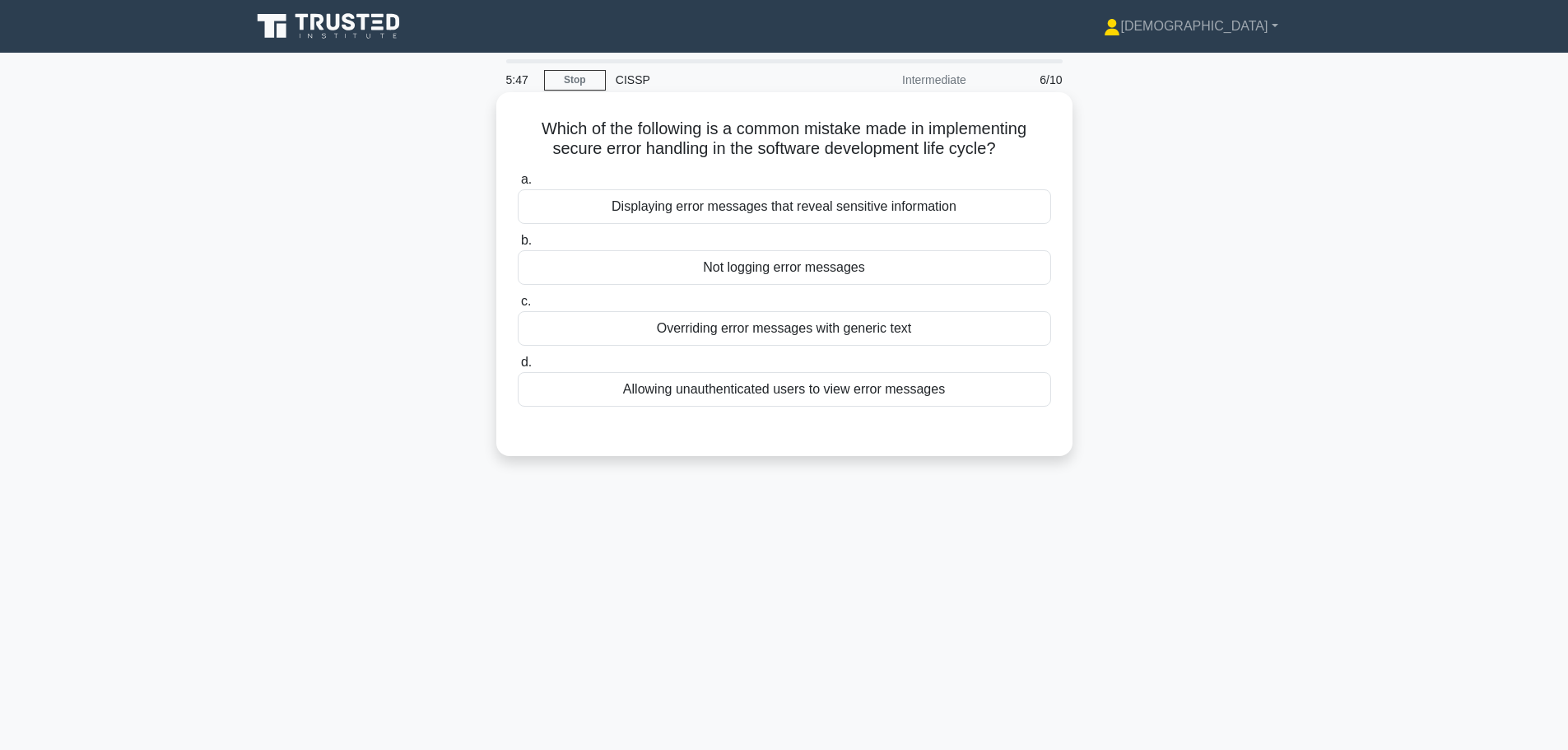
click at [753, 207] on div "Displaying error messages that reveal sensitive information" at bounding box center [785, 206] width 533 height 35
click at [518, 186] on input "a. Displaying error messages that reveal sensitive information" at bounding box center [518, 179] width 0 height 10
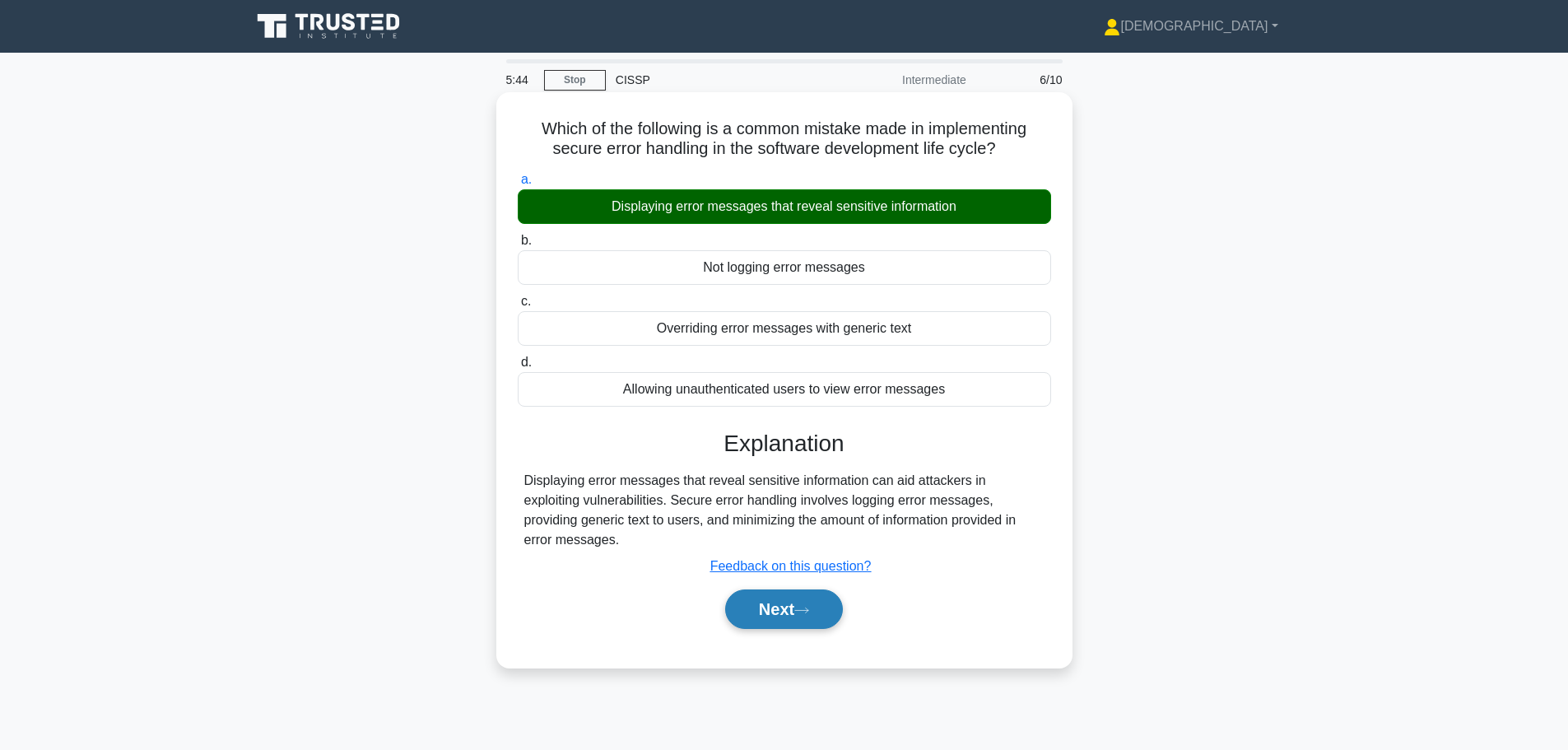
click at [776, 596] on button "Next" at bounding box center [784, 610] width 118 height 40
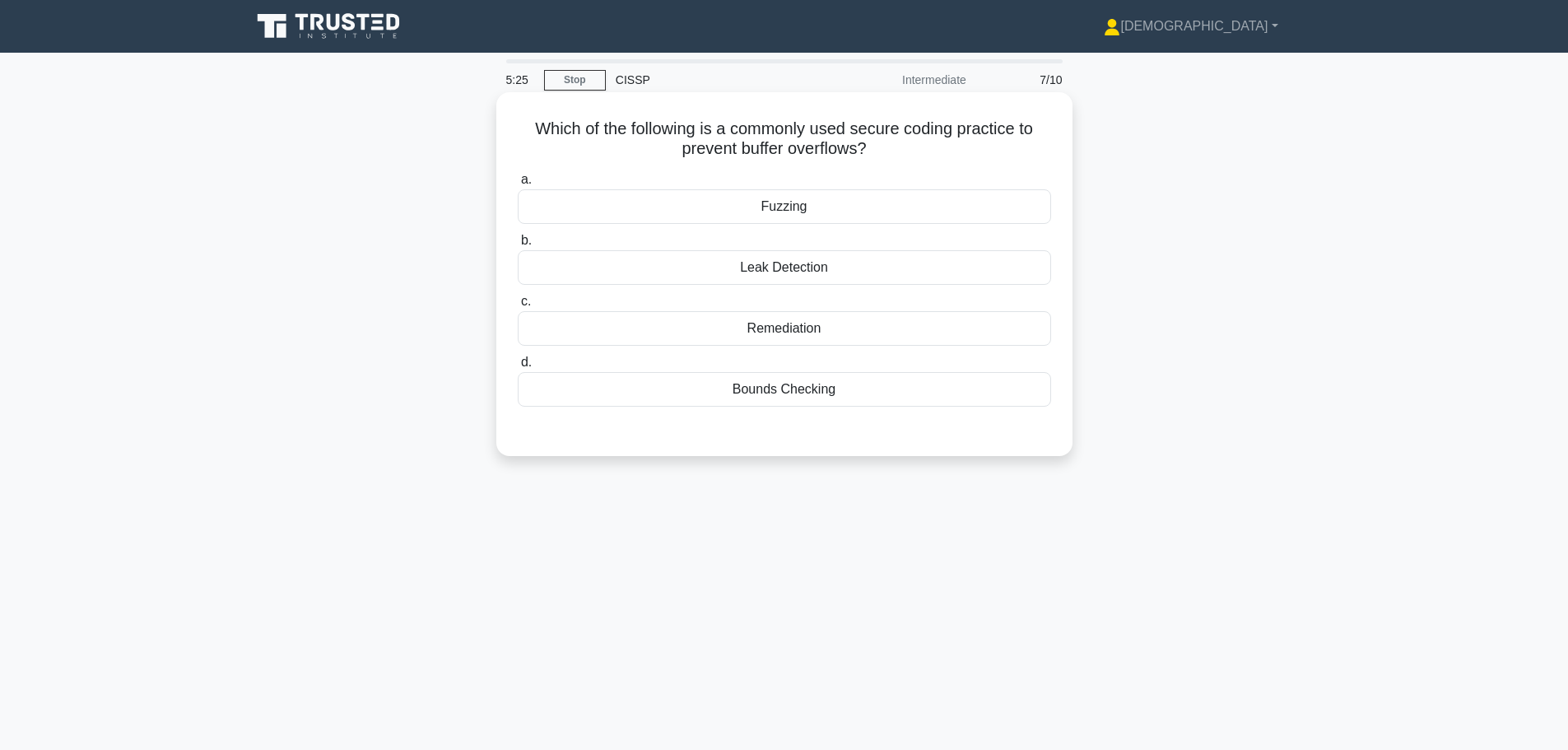
click at [734, 207] on div "Fuzzing" at bounding box center [785, 206] width 533 height 35
click at [518, 186] on input "a. Fuzzing" at bounding box center [518, 179] width 0 height 10
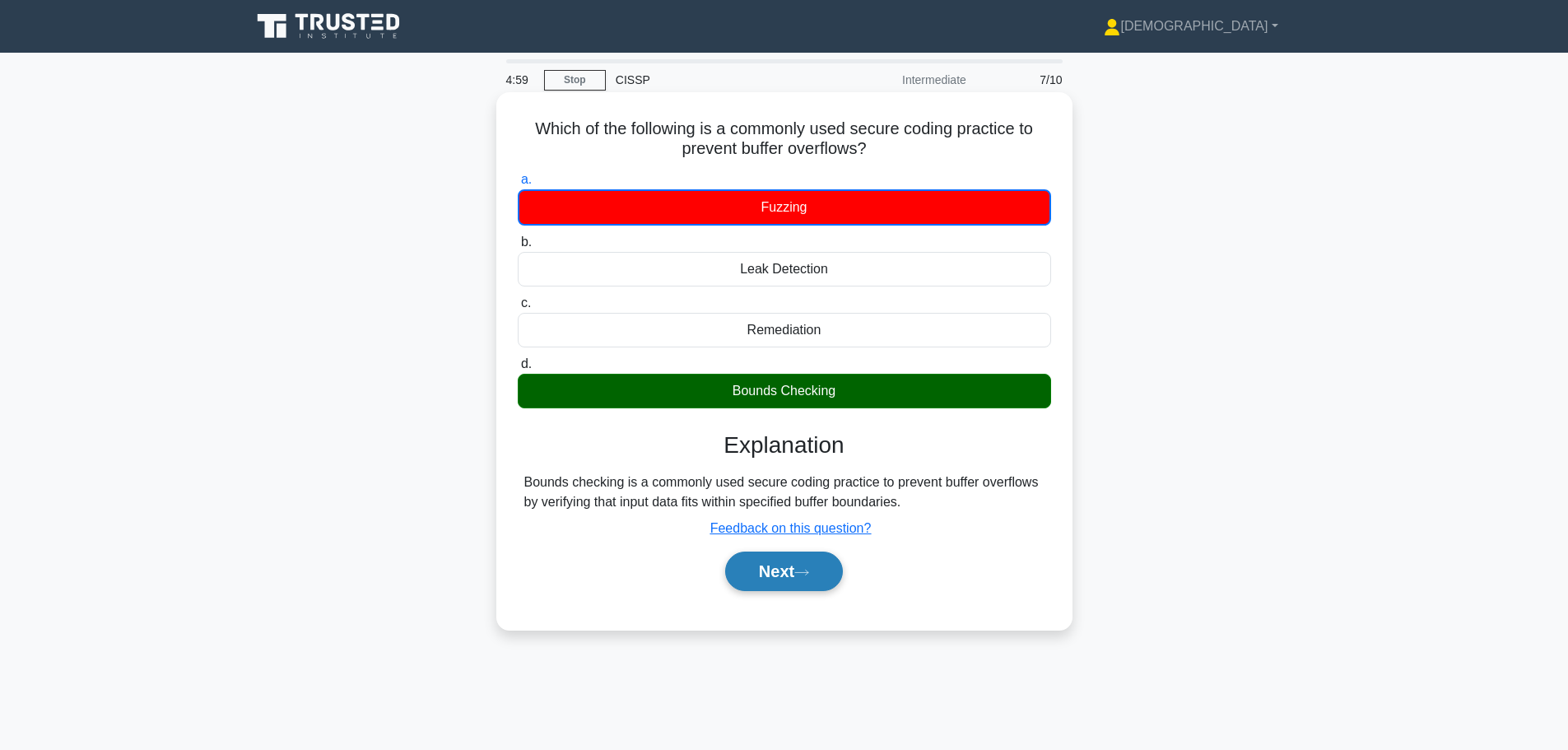
click at [792, 572] on button "Next" at bounding box center [784, 571] width 118 height 40
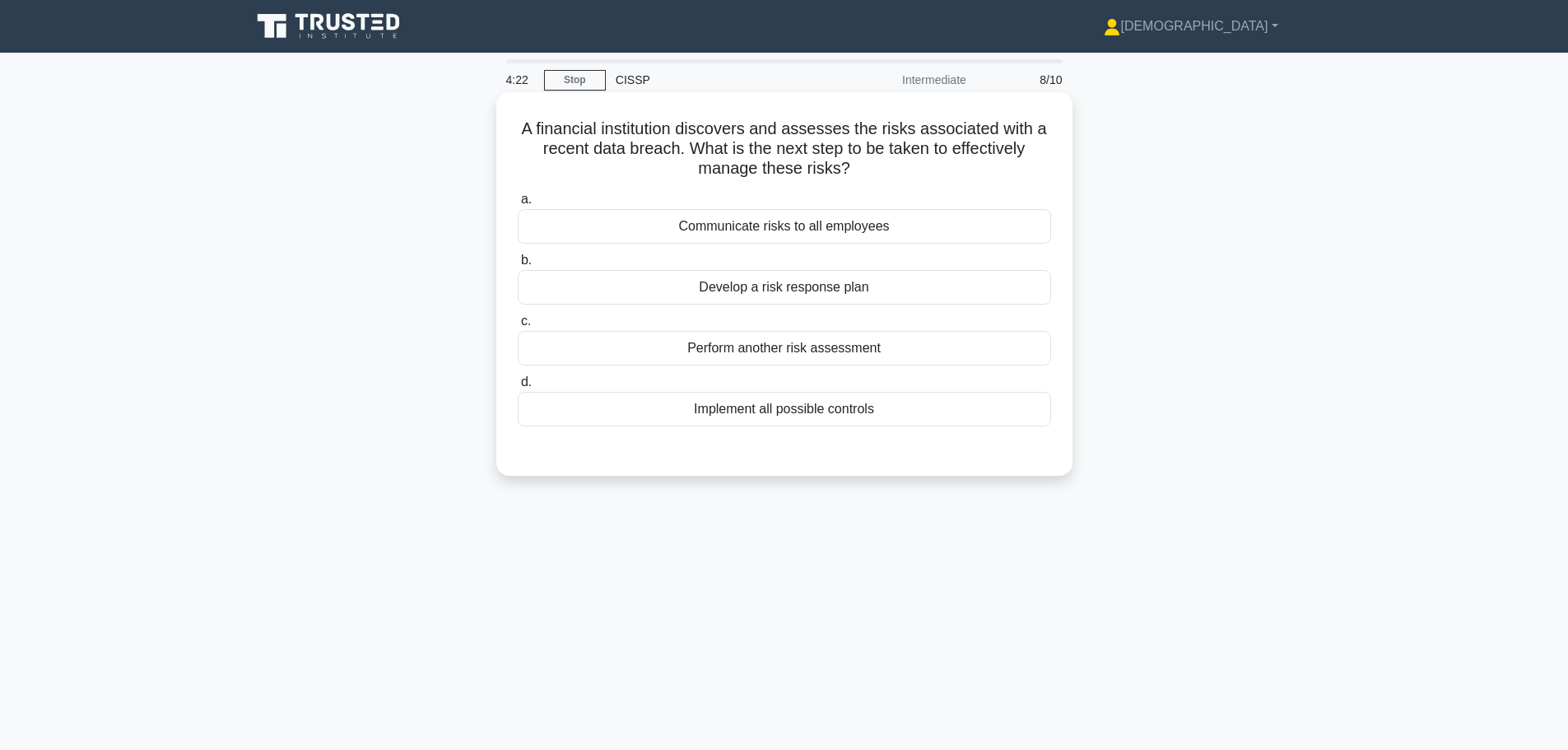
click at [727, 285] on div "Develop a risk response plan" at bounding box center [785, 287] width 533 height 35
click at [518, 266] on input "b. Develop a risk response plan" at bounding box center [518, 260] width 0 height 10
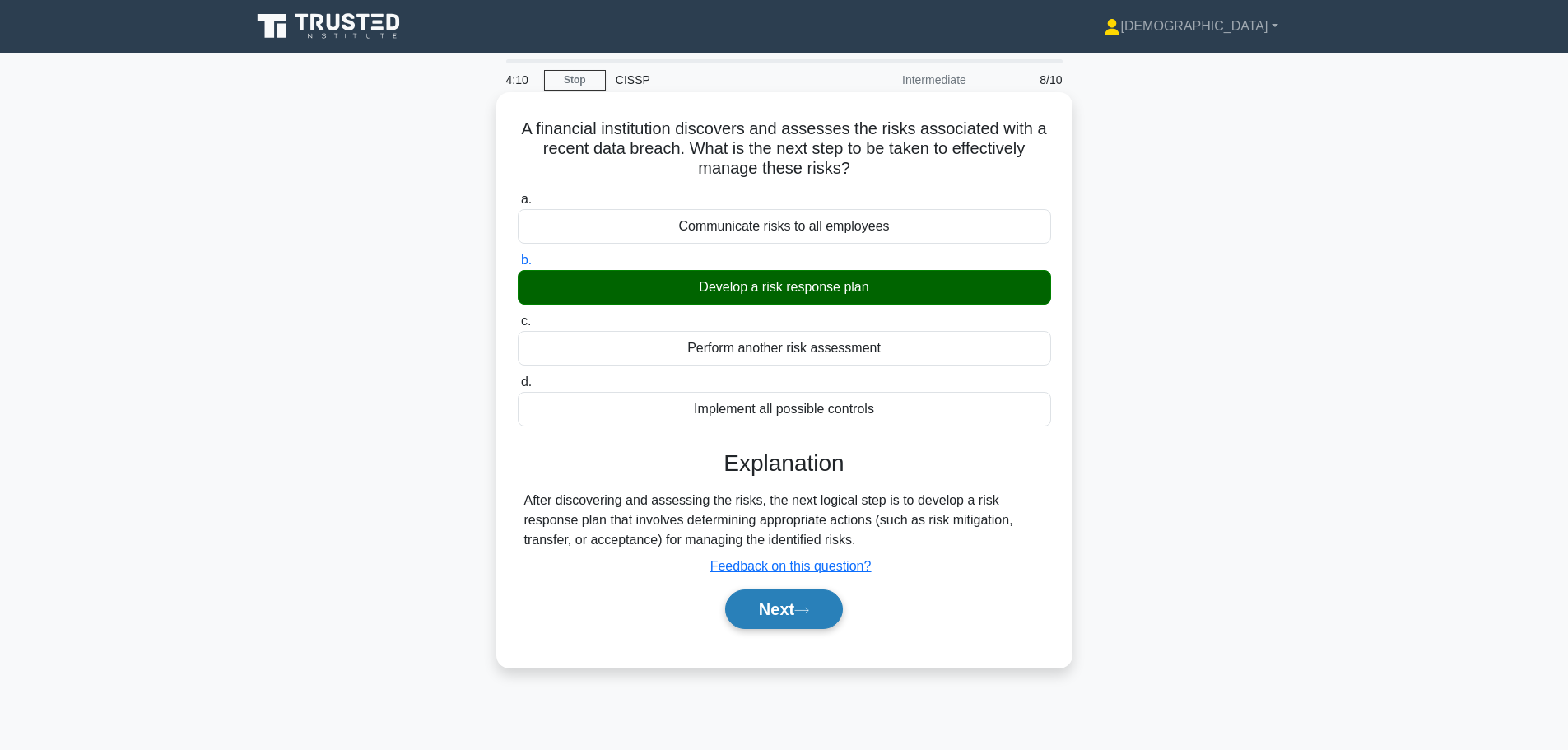
click at [792, 611] on button "Next" at bounding box center [784, 610] width 118 height 40
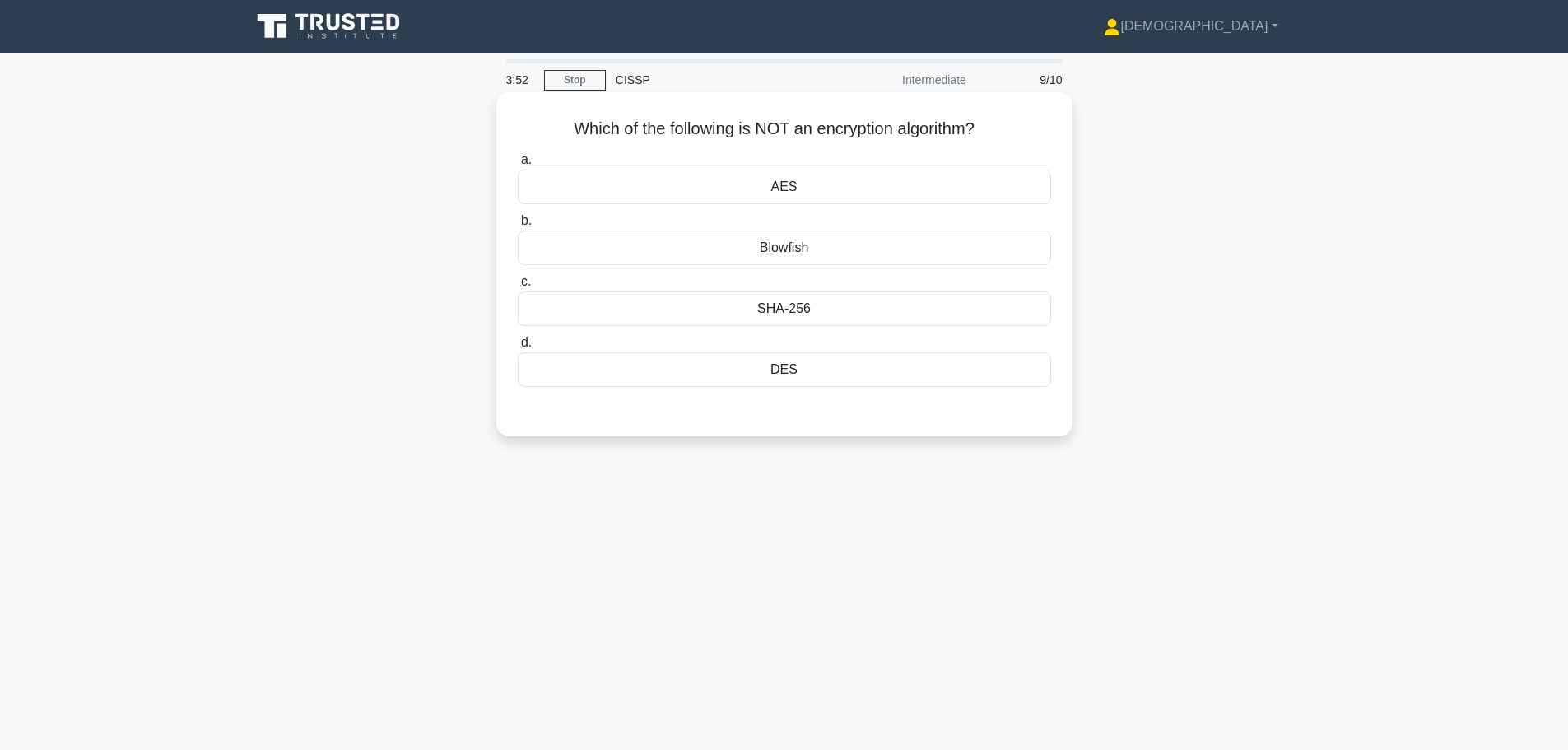
click at [772, 191] on div "AES" at bounding box center [785, 187] width 533 height 35
click at [518, 166] on input "a. AES" at bounding box center [518, 159] width 0 height 10
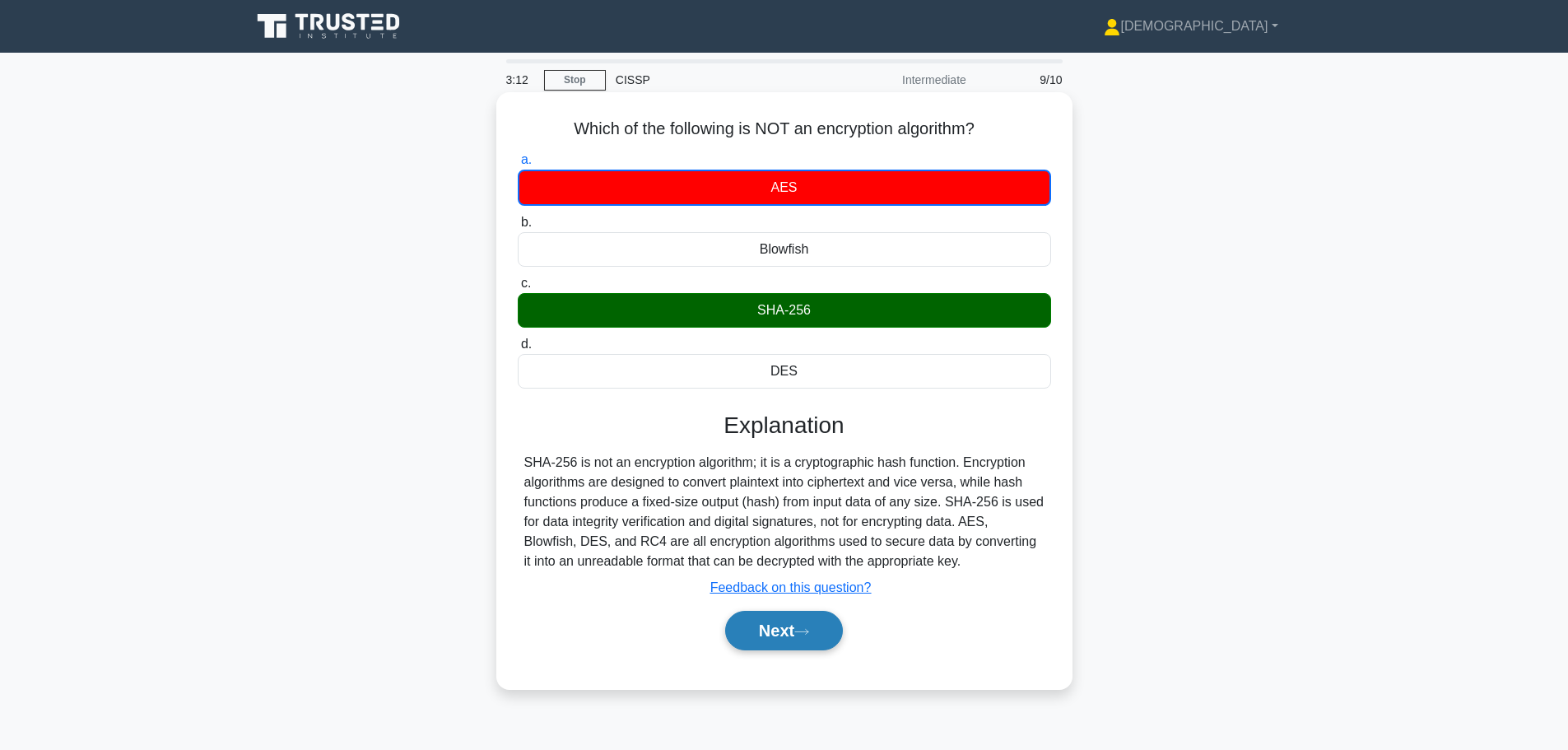
click at [788, 639] on button "Next" at bounding box center [784, 630] width 118 height 40
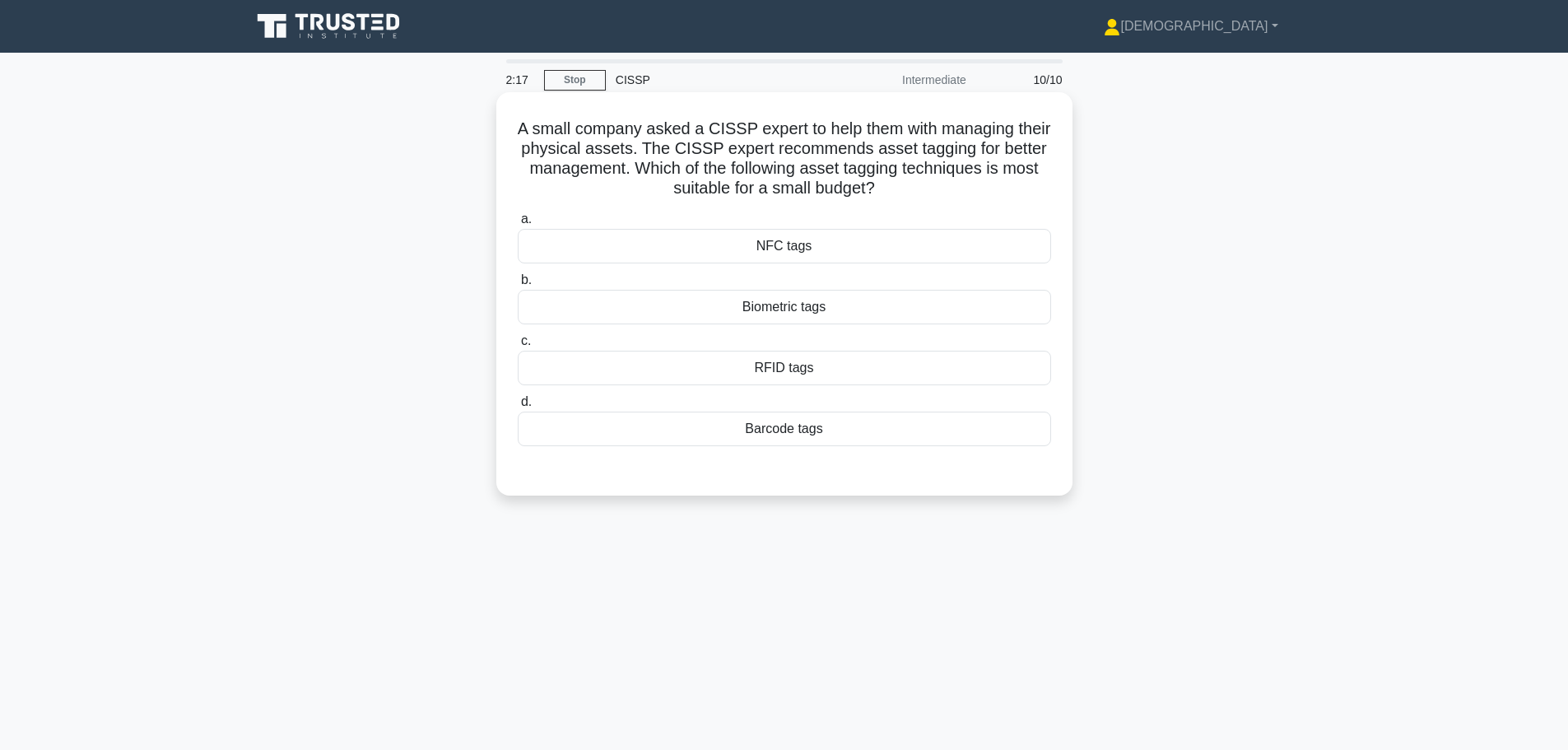
click at [778, 306] on div "Biometric tags" at bounding box center [785, 307] width 533 height 35
click at [518, 285] on input "b. Biometric tags" at bounding box center [518, 280] width 0 height 10
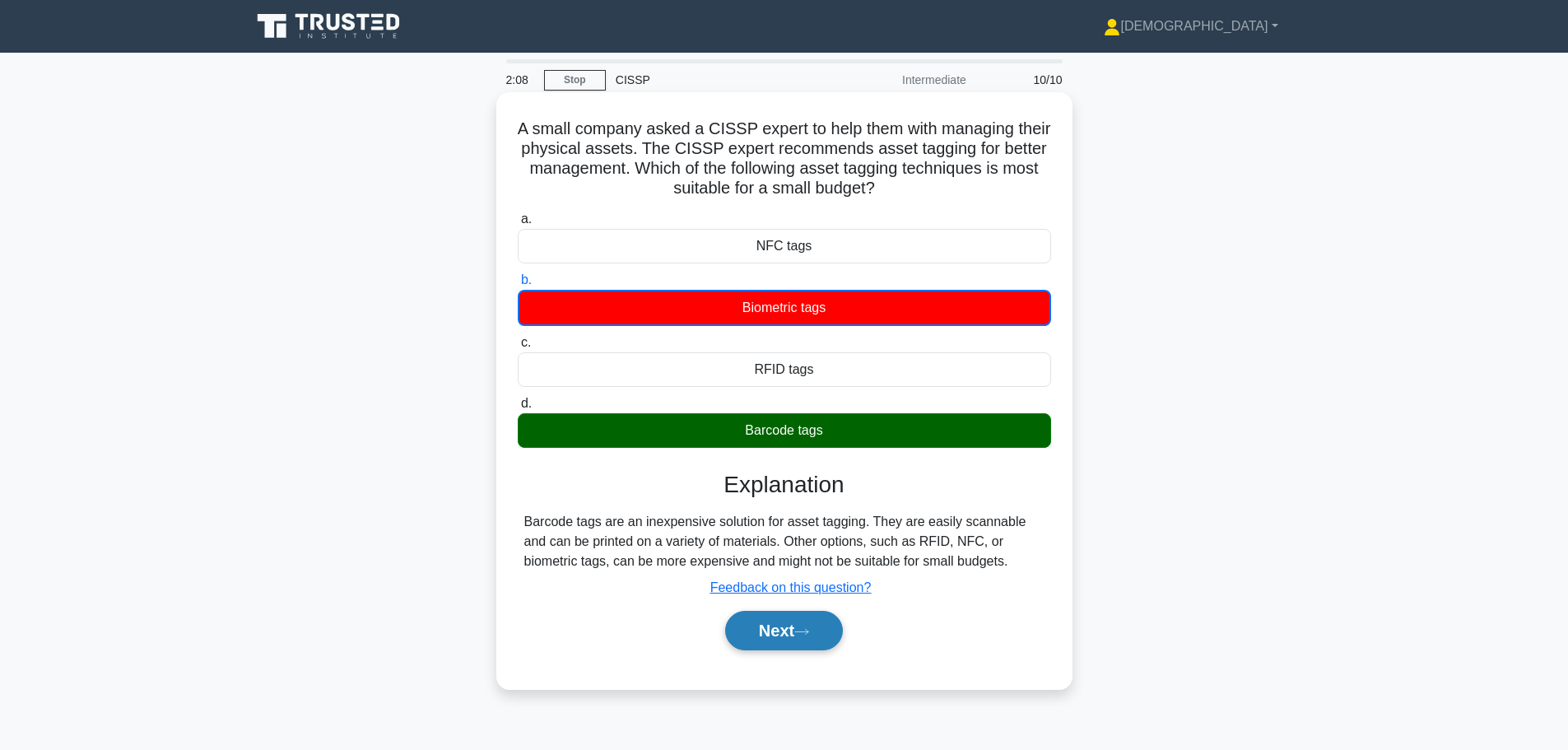
click at [792, 635] on button "Next" at bounding box center [784, 630] width 118 height 40
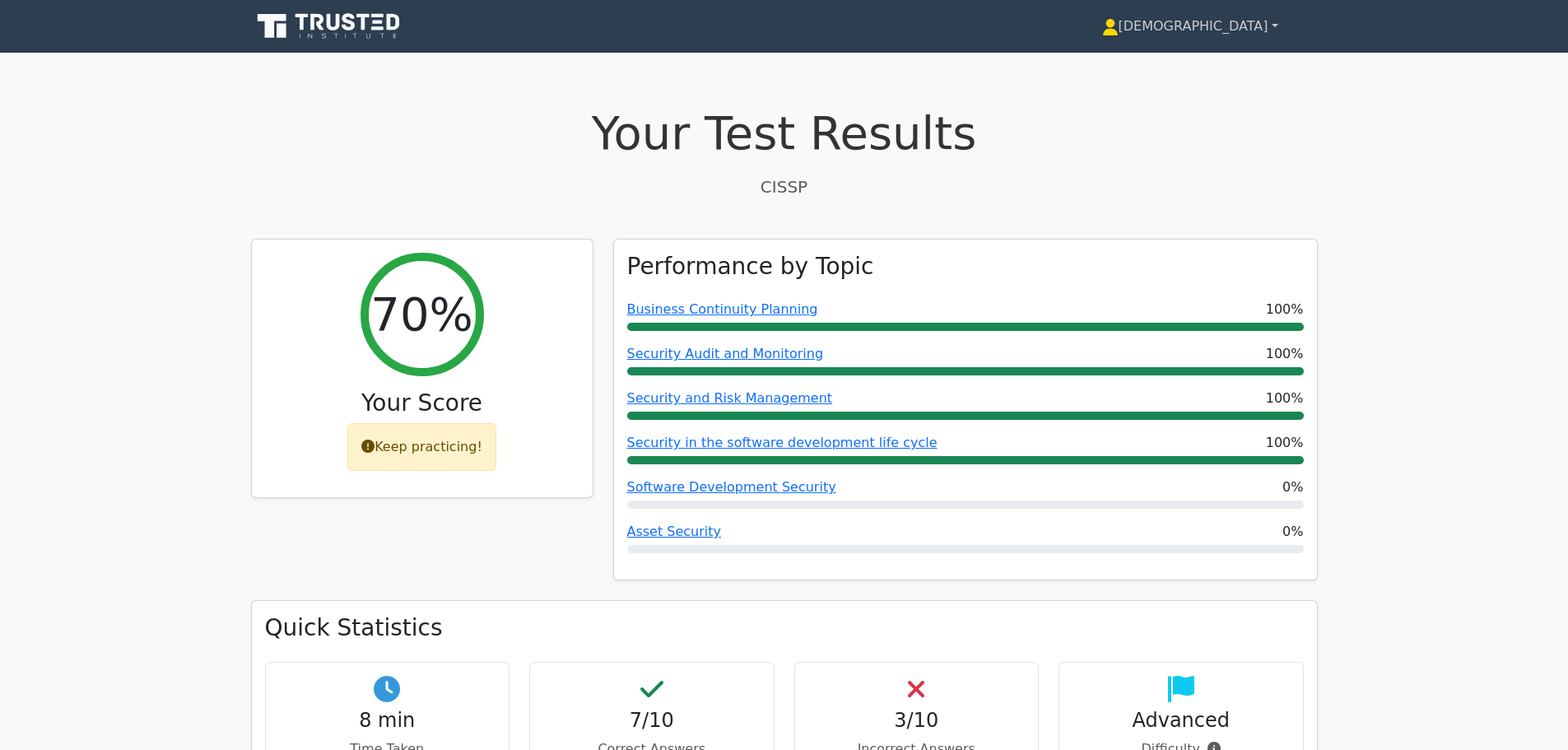
click at [1269, 20] on link "[DEMOGRAPHIC_DATA]" at bounding box center [1190, 25] width 255 height 33
click at [1194, 57] on link "Profile" at bounding box center [1129, 65] width 130 height 26
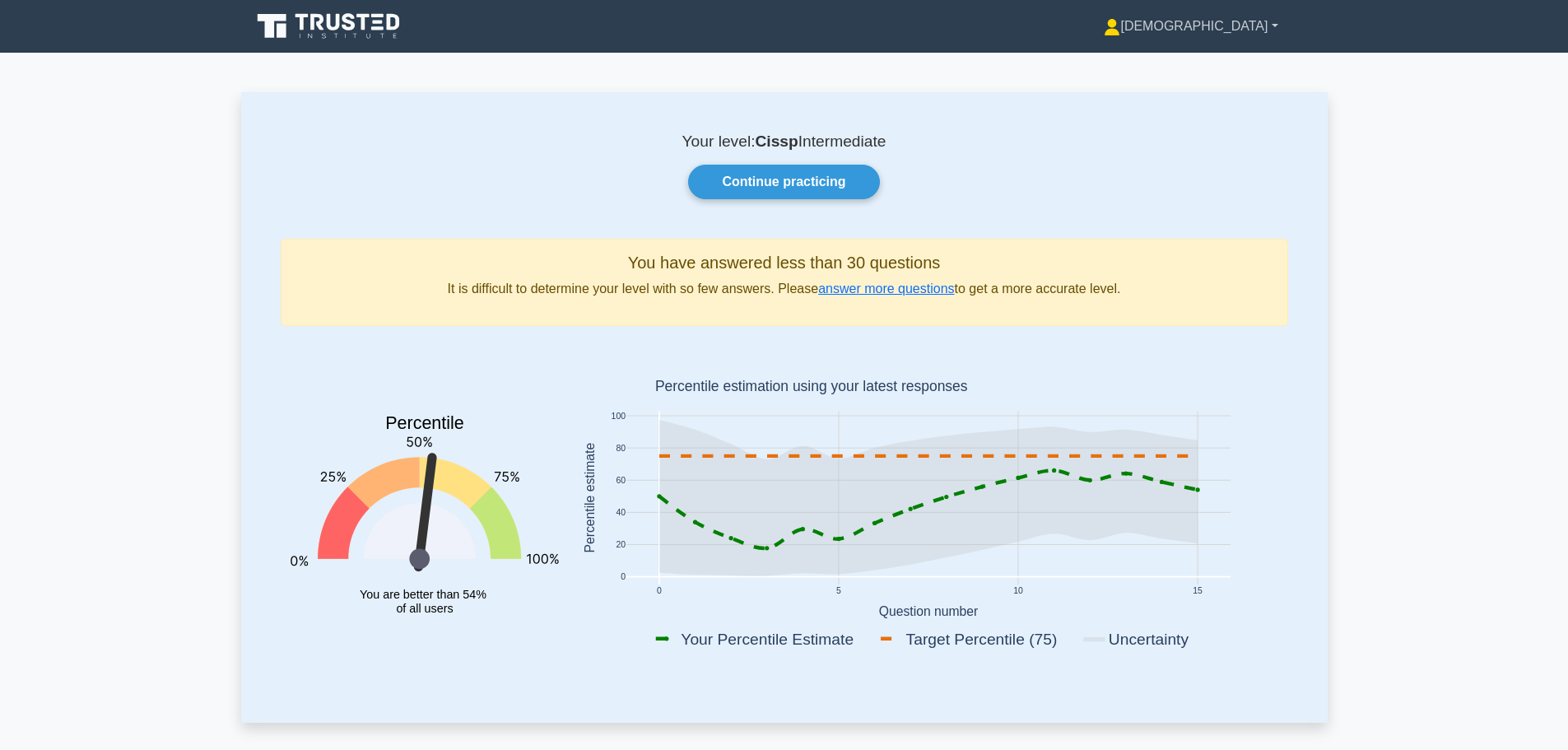
click at [1272, 24] on link "[DEMOGRAPHIC_DATA]" at bounding box center [1191, 25] width 253 height 33
click at [1438, 124] on main "Your level: Cissp Intermediate Continue practicing You have answered less than …" at bounding box center [784, 763] width 1568 height 1422
click at [1250, 23] on link "[DEMOGRAPHIC_DATA]" at bounding box center [1191, 25] width 253 height 33
click at [1178, 61] on link "Profile" at bounding box center [1131, 65] width 130 height 26
click at [1263, 22] on link "[DEMOGRAPHIC_DATA]" at bounding box center [1191, 25] width 253 height 33
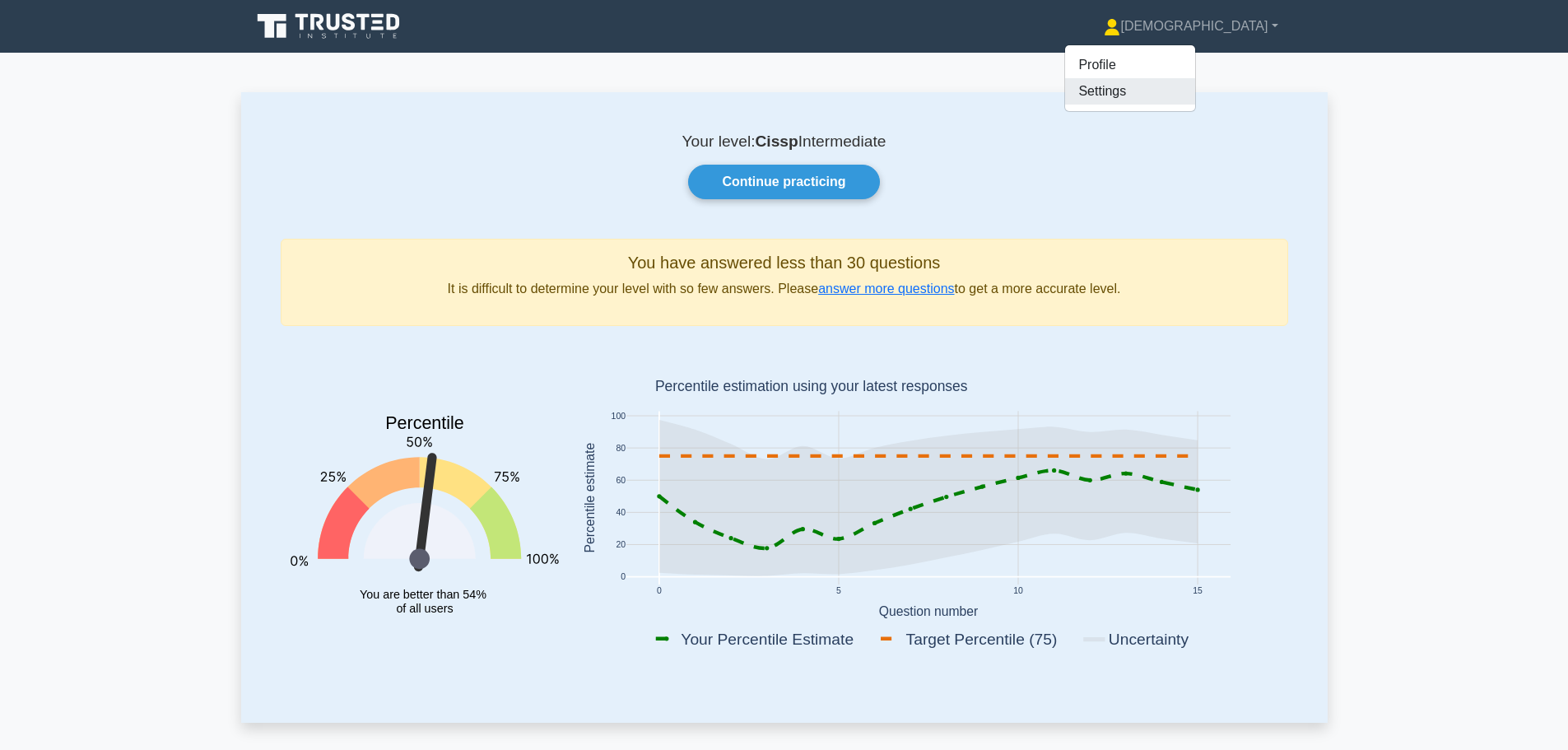
click at [1196, 96] on link "Settings" at bounding box center [1131, 91] width 130 height 26
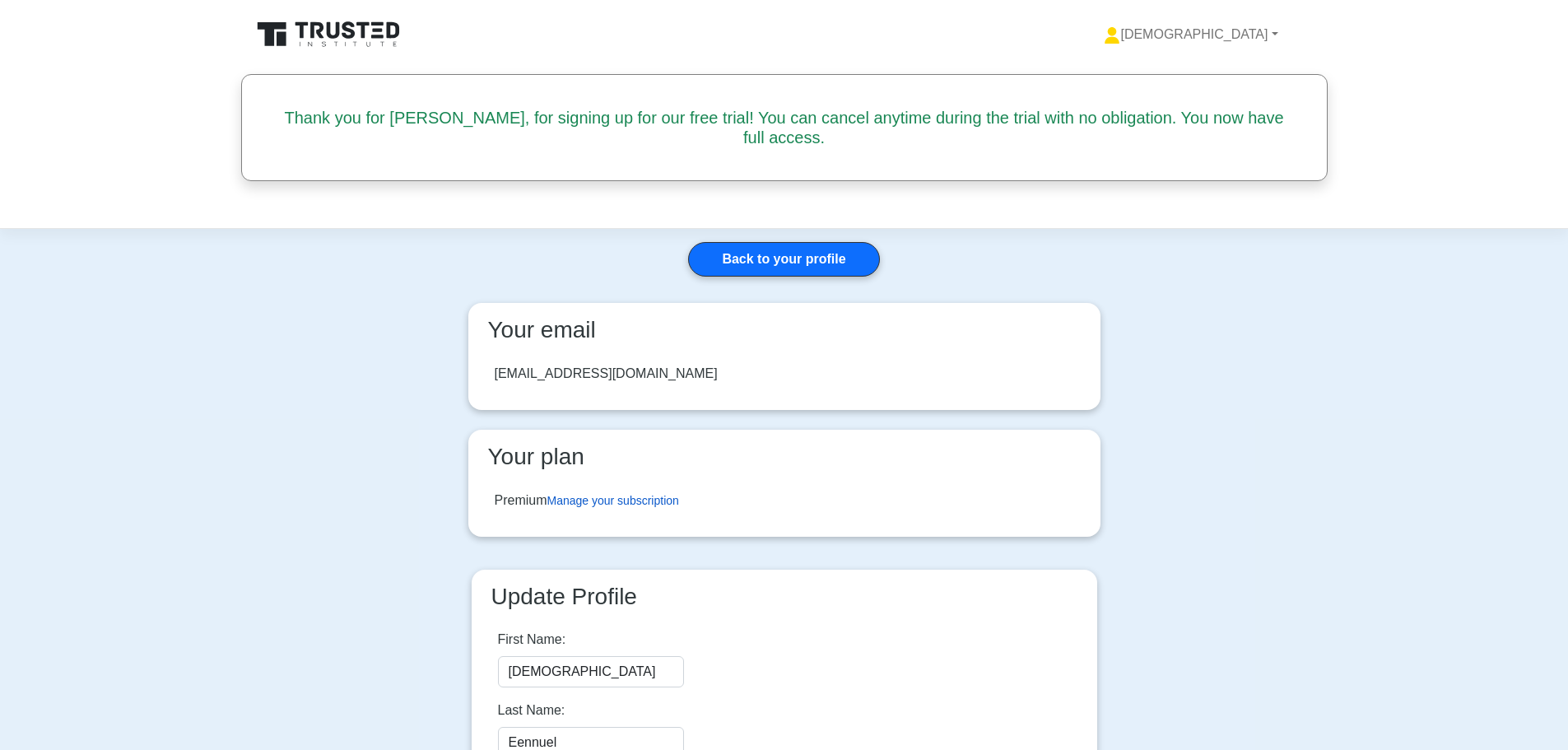
click at [575, 494] on link "Manage your subscription" at bounding box center [613, 500] width 132 height 13
click at [792, 242] on link "Back to your profile" at bounding box center [783, 259] width 191 height 35
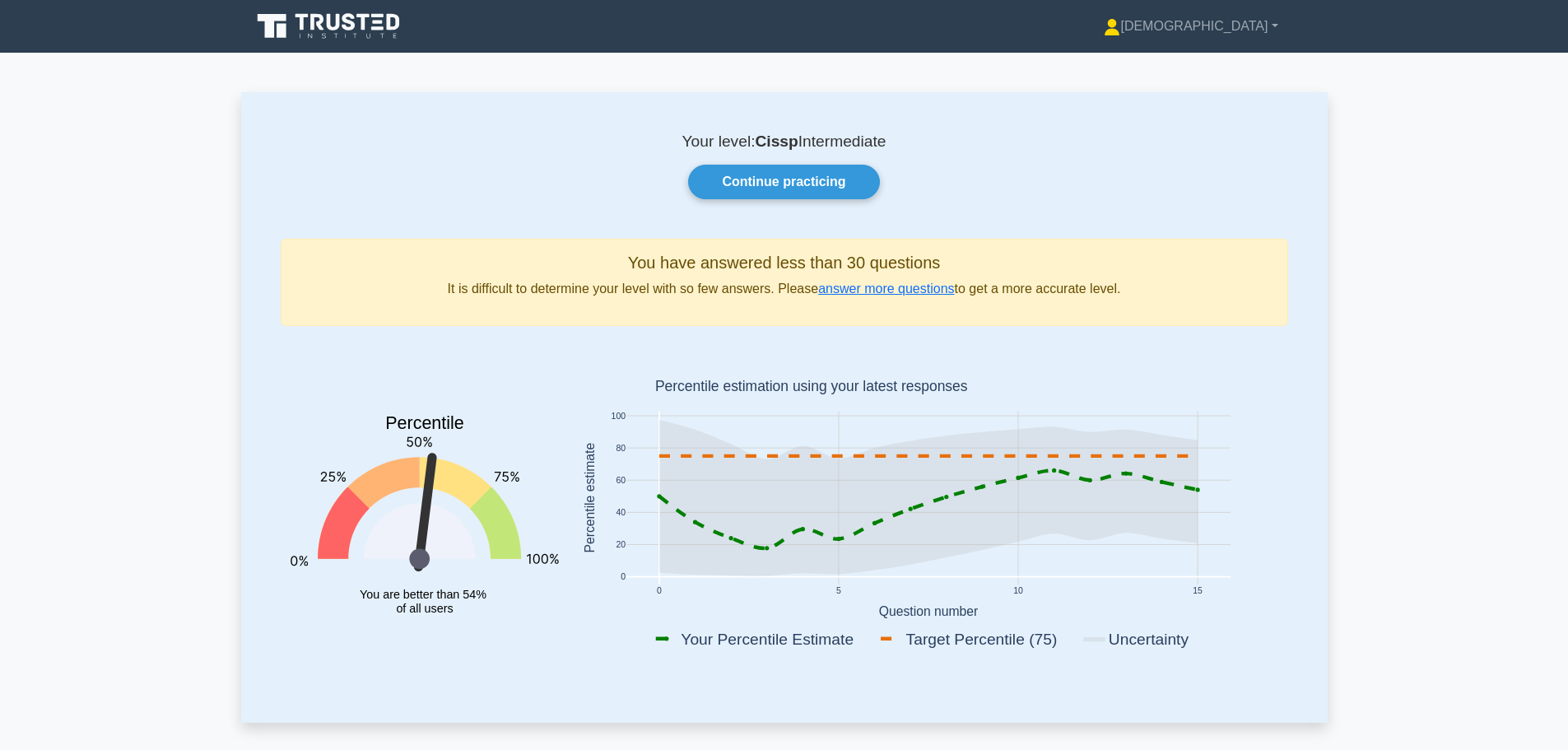
click at [314, 29] on icon at bounding box center [317, 22] width 13 height 16
